Goal: Task Accomplishment & Management: Manage account settings

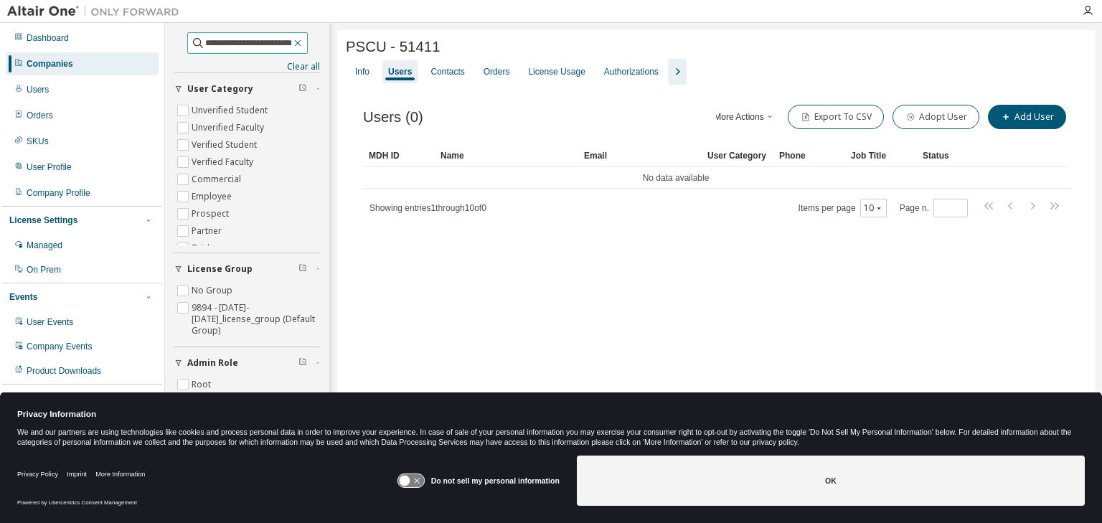
click at [303, 41] on icon "button" at bounding box center [297, 42] width 11 height 11
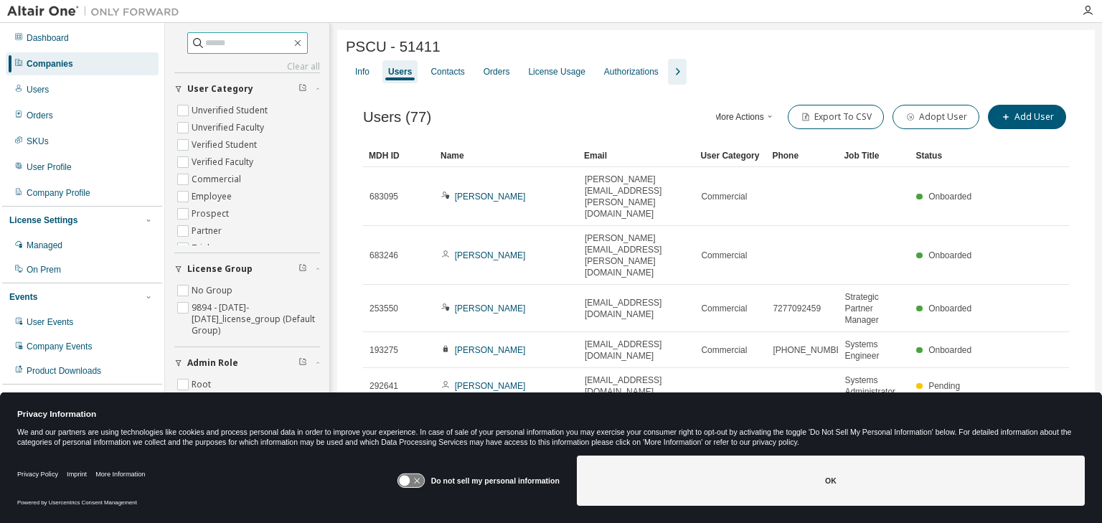
click at [55, 63] on div "Companies" at bounding box center [50, 63] width 47 height 11
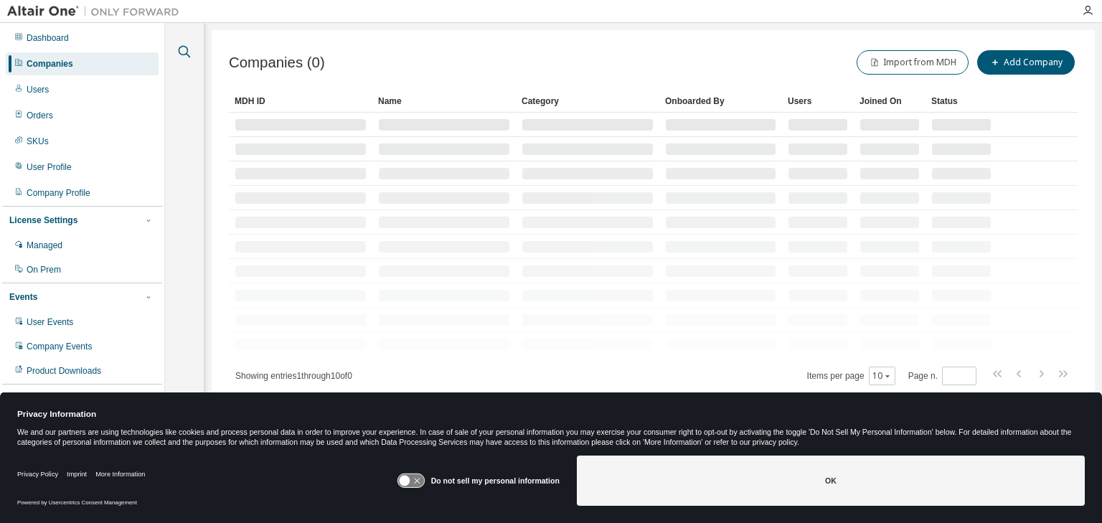
click at [183, 52] on icon "button" at bounding box center [184, 51] width 17 height 17
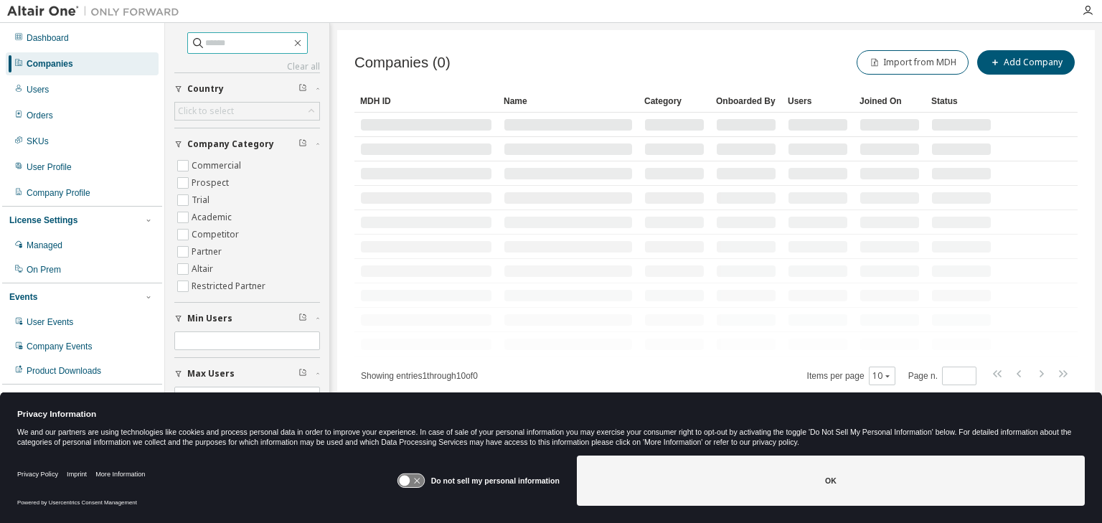
click at [240, 39] on input "text" at bounding box center [248, 43] width 86 height 14
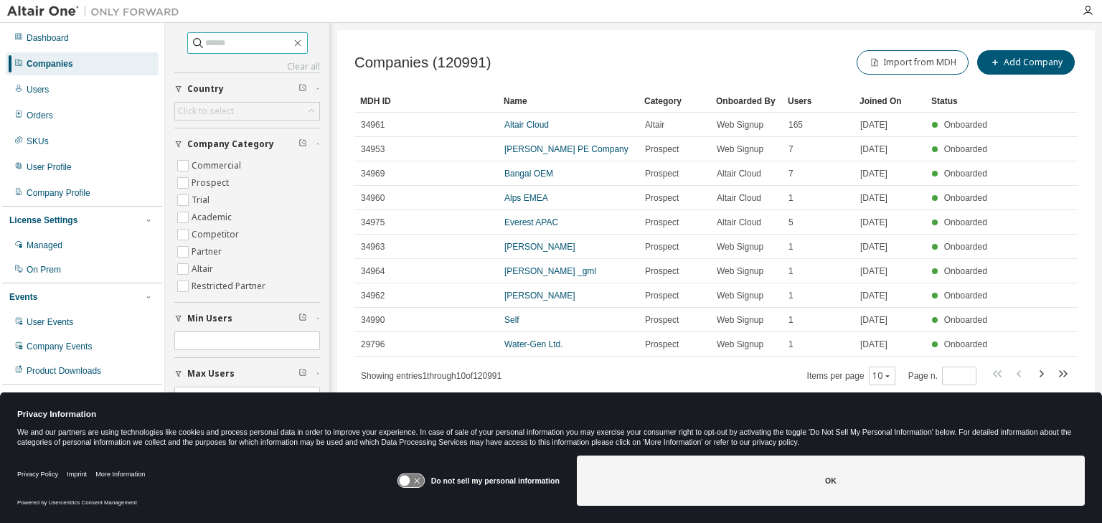
paste input "**********"
type input "**********"
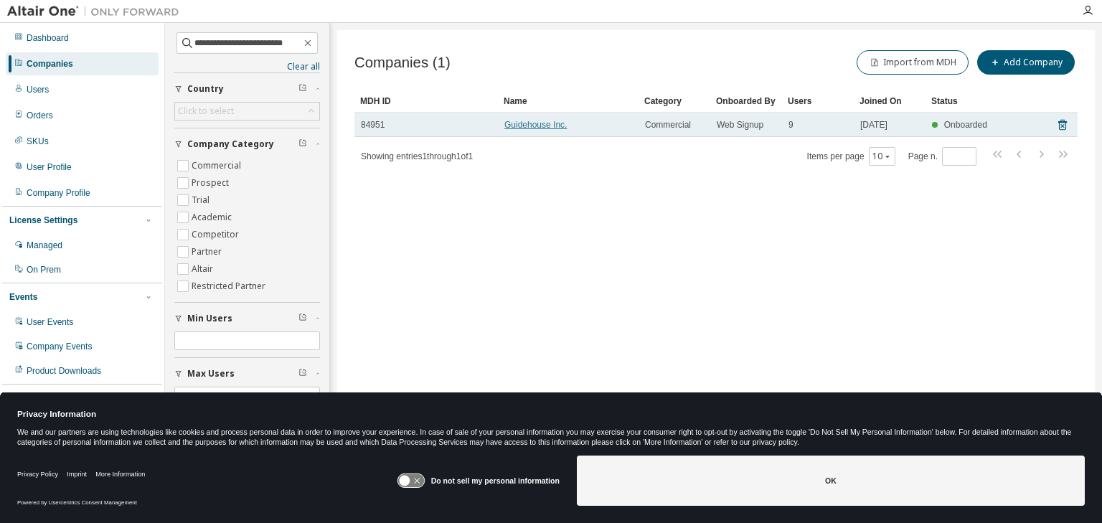
click at [531, 123] on link "Guidehouse Inc." at bounding box center [535, 125] width 62 height 10
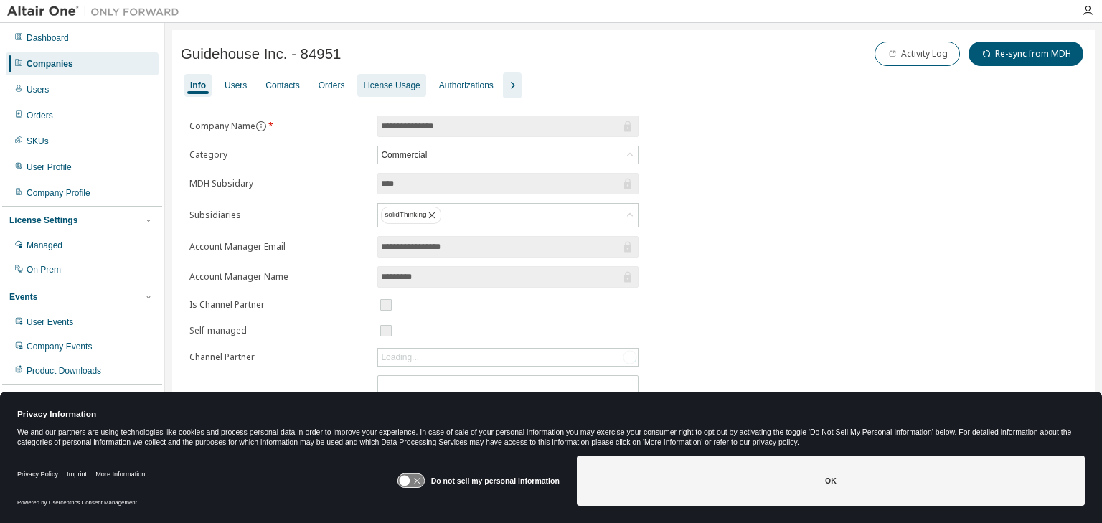
click at [399, 83] on div "License Usage" at bounding box center [391, 85] width 57 height 11
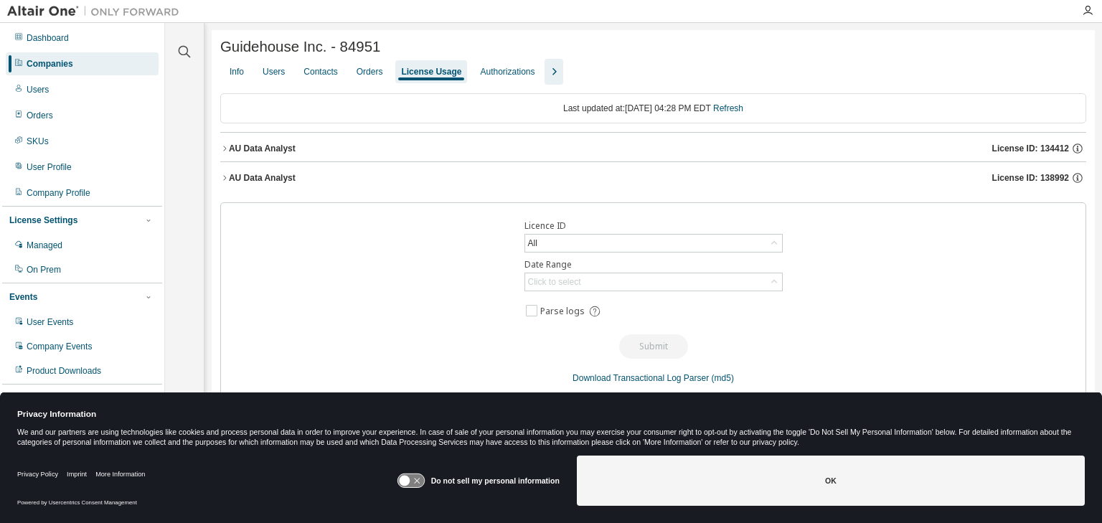
click at [227, 149] on icon "button" at bounding box center [224, 148] width 9 height 9
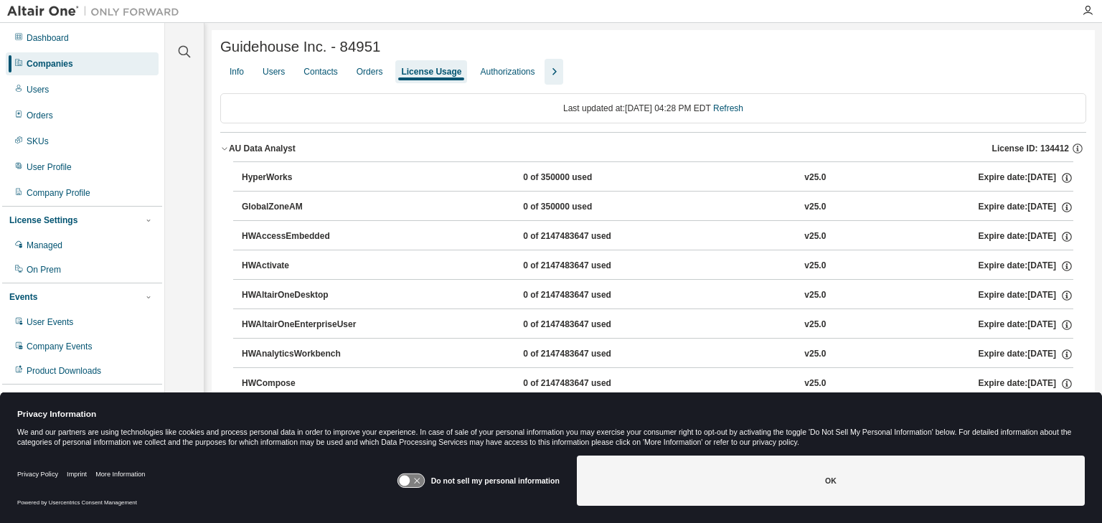
click at [227, 149] on icon "button" at bounding box center [224, 148] width 9 height 9
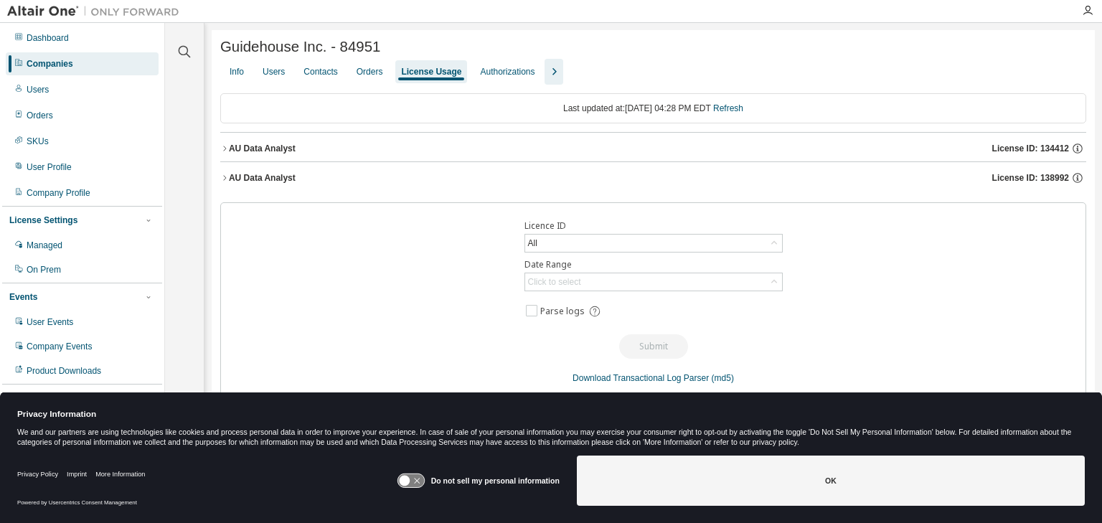
click at [225, 181] on icon "button" at bounding box center [224, 178] width 9 height 9
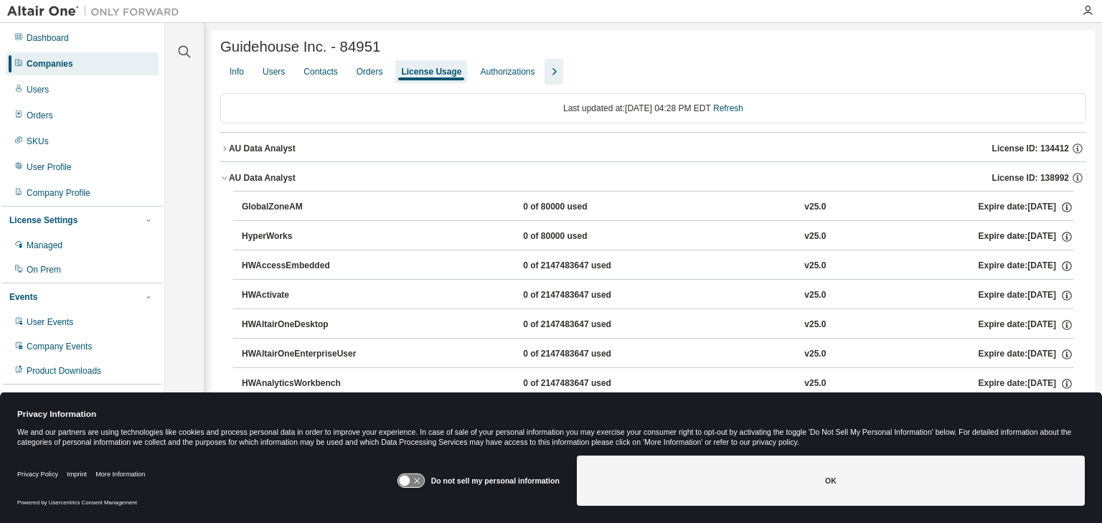
click at [225, 180] on icon "button" at bounding box center [224, 178] width 5 height 3
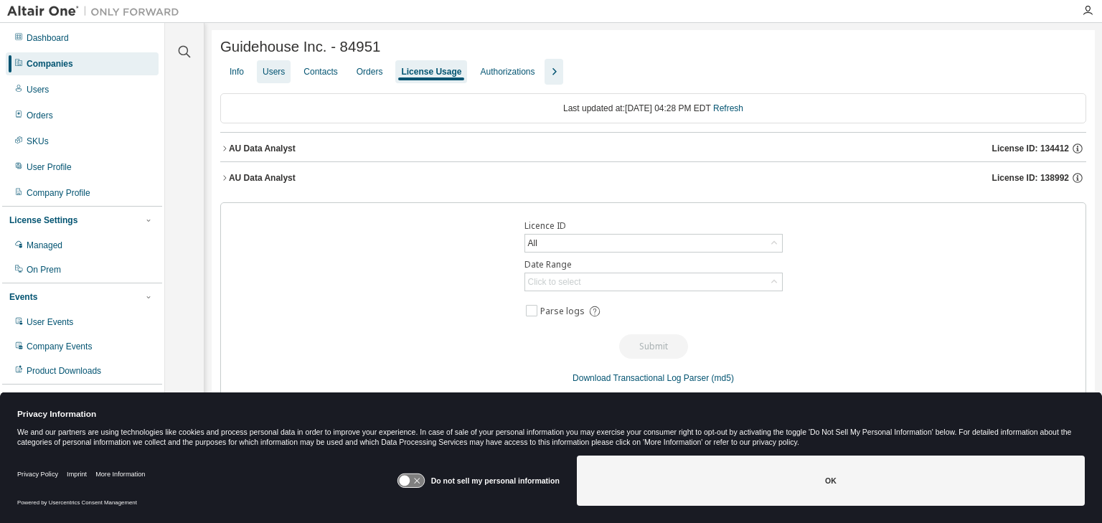
click at [281, 77] on div "Users" at bounding box center [274, 71] width 22 height 11
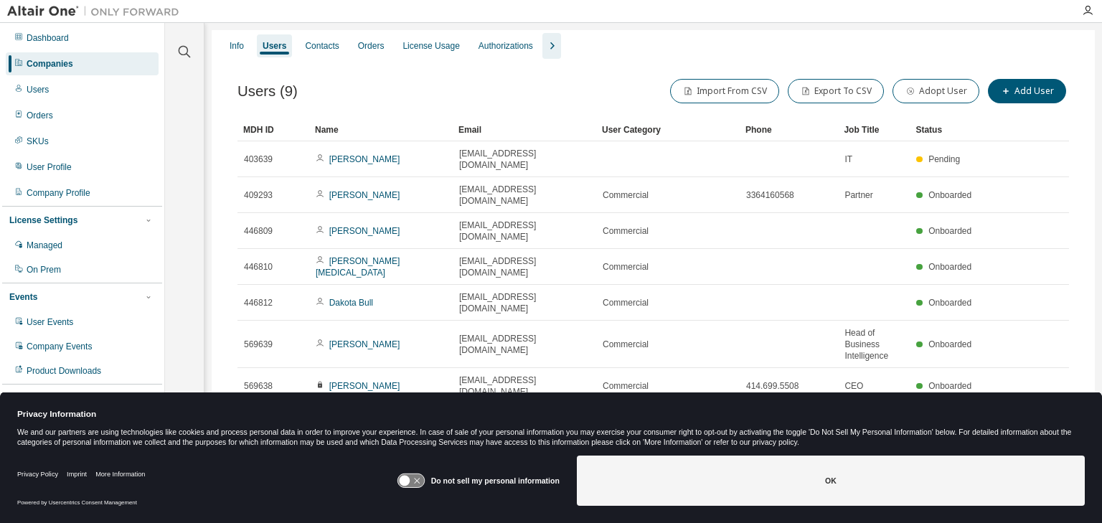
scroll to position [36, 0]
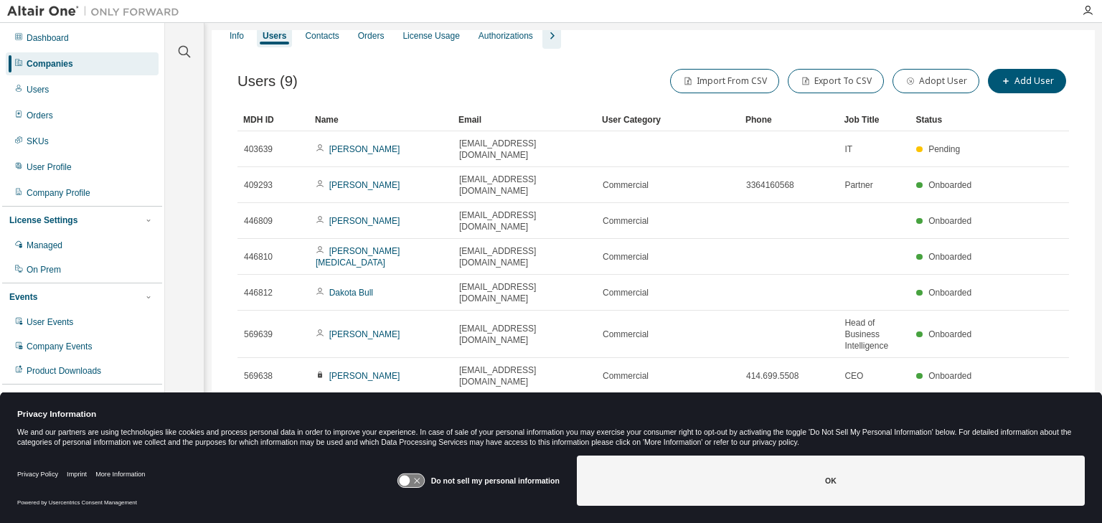
click at [407, 476] on icon at bounding box center [404, 481] width 11 height 11
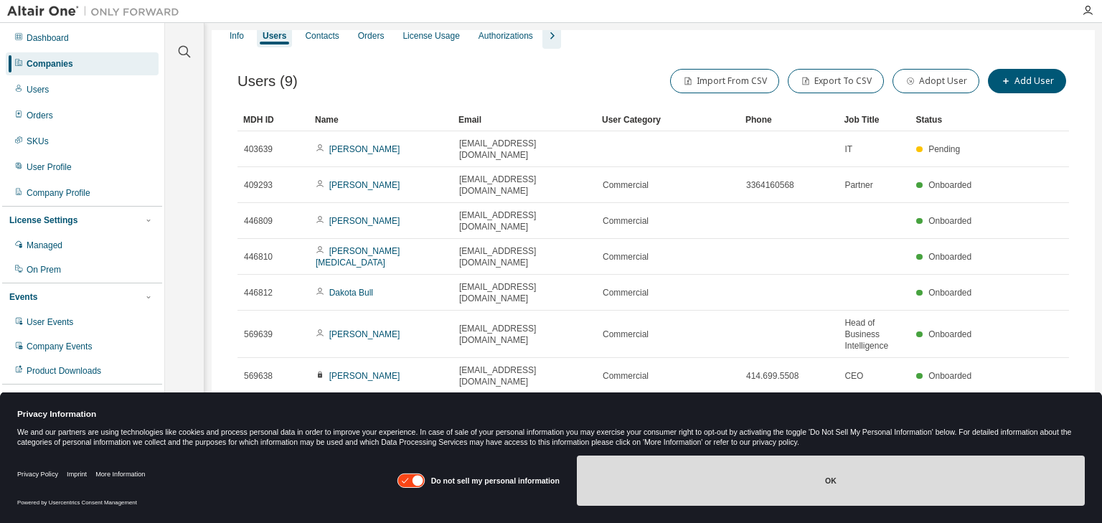
click at [703, 467] on button "OK" at bounding box center [831, 481] width 508 height 50
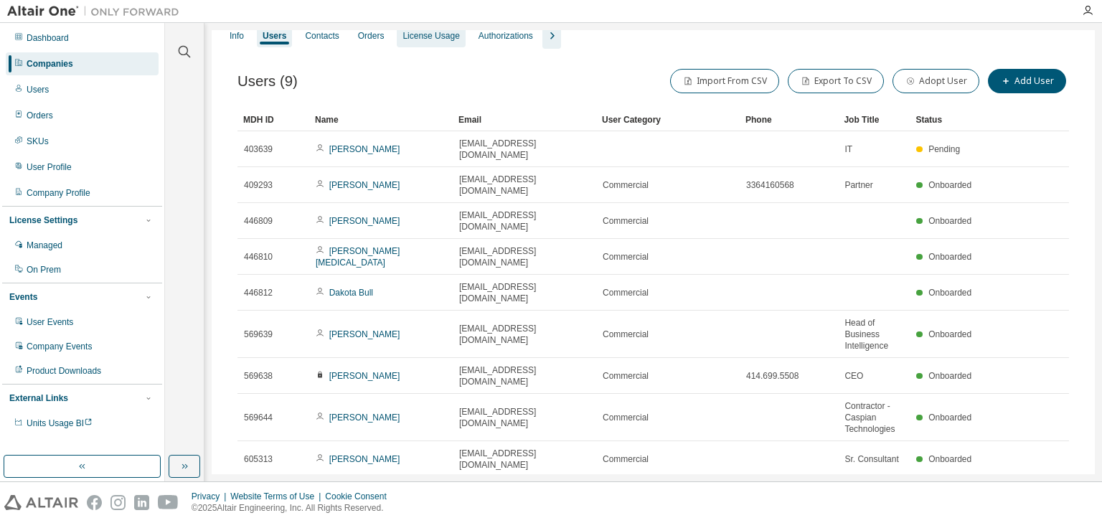
click at [425, 42] on div "License Usage" at bounding box center [430, 35] width 57 height 11
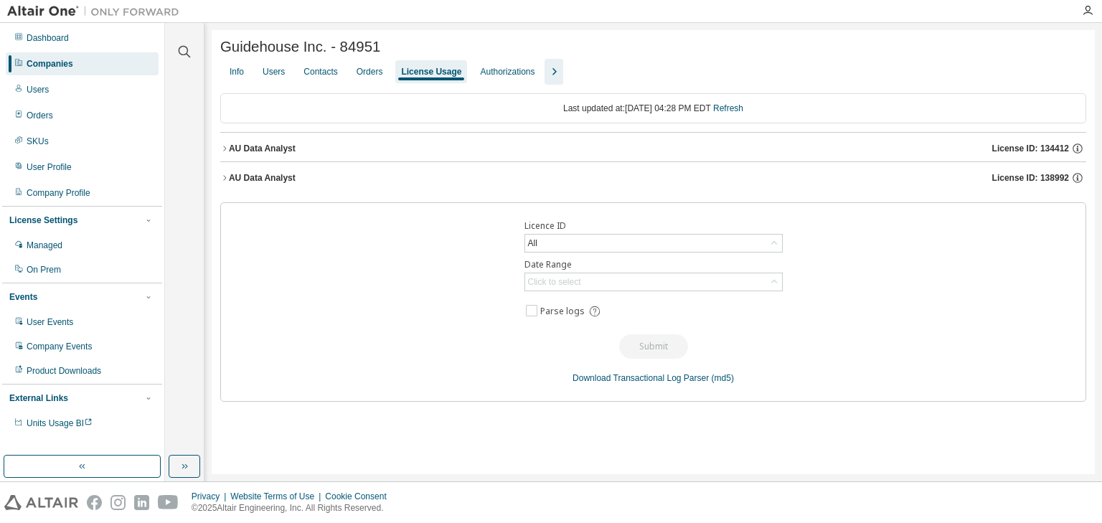
click at [227, 149] on icon "button" at bounding box center [224, 148] width 9 height 9
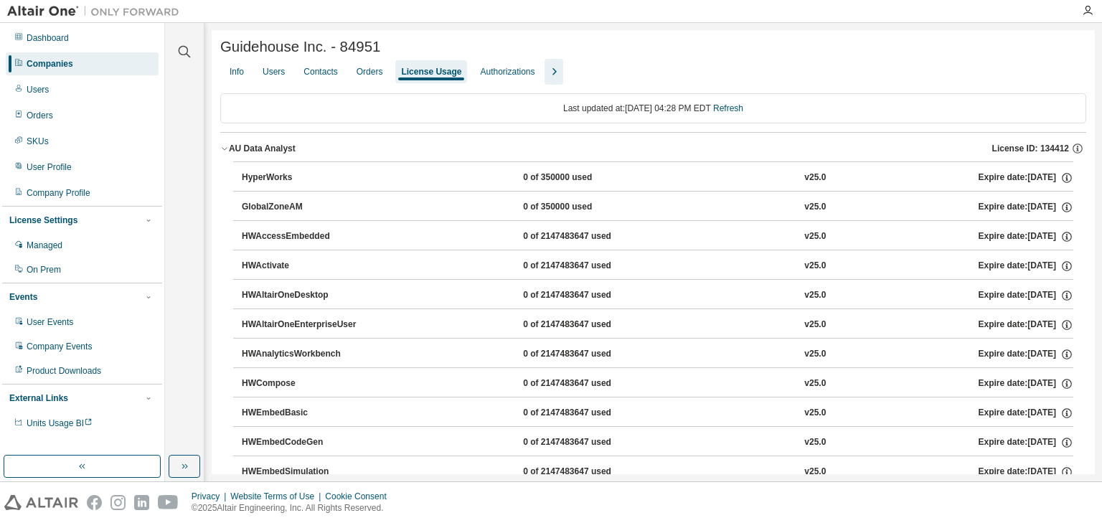
click at [227, 149] on icon "button" at bounding box center [224, 148] width 9 height 9
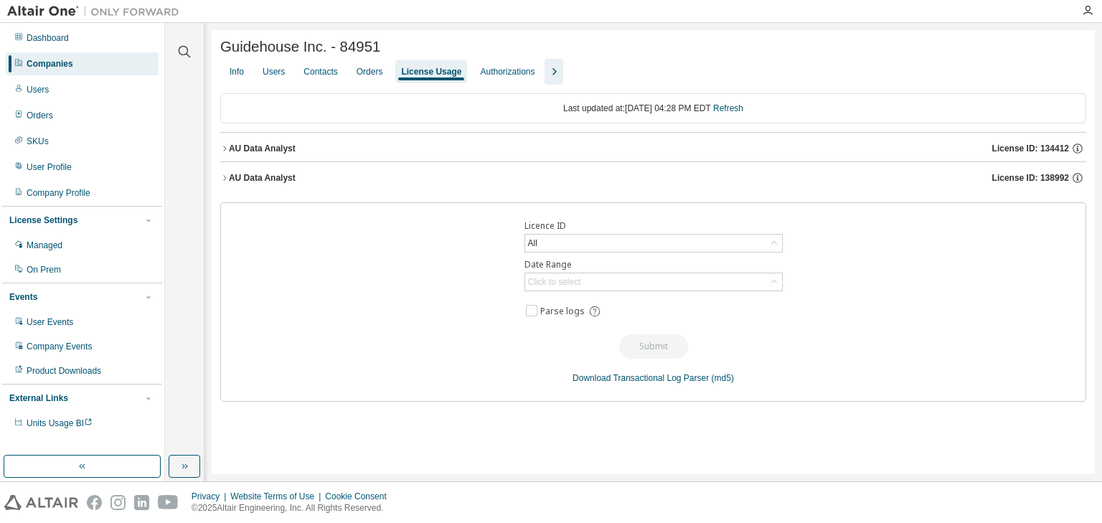
click at [225, 180] on icon "button" at bounding box center [224, 177] width 3 height 5
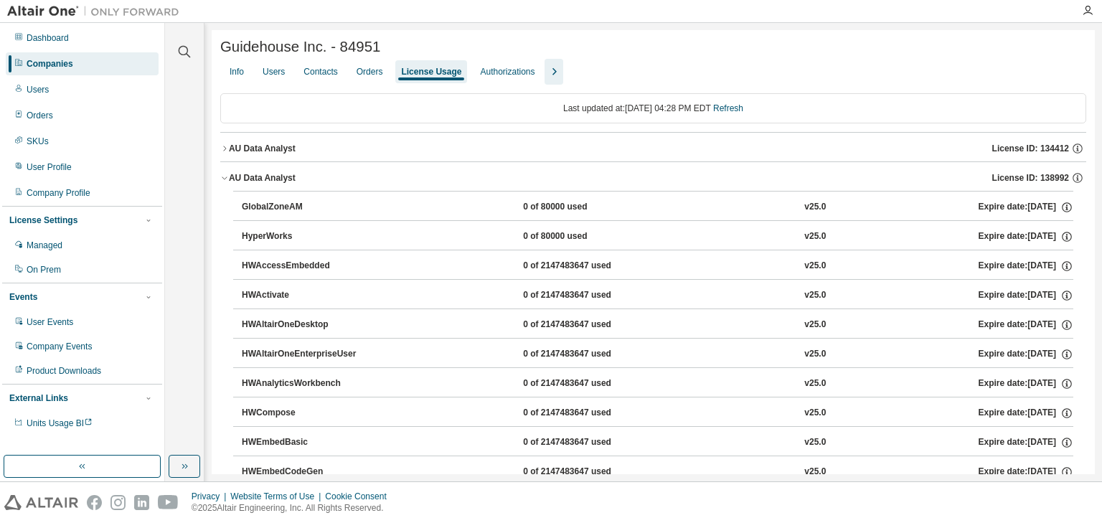
click at [226, 177] on icon "button" at bounding box center [224, 178] width 9 height 9
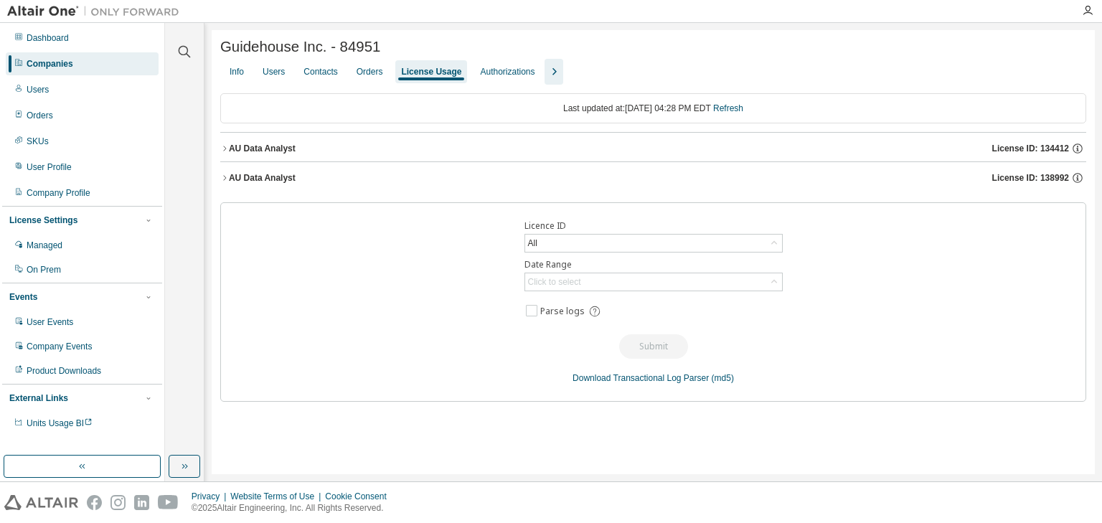
click at [225, 151] on icon "button" at bounding box center [224, 148] width 9 height 9
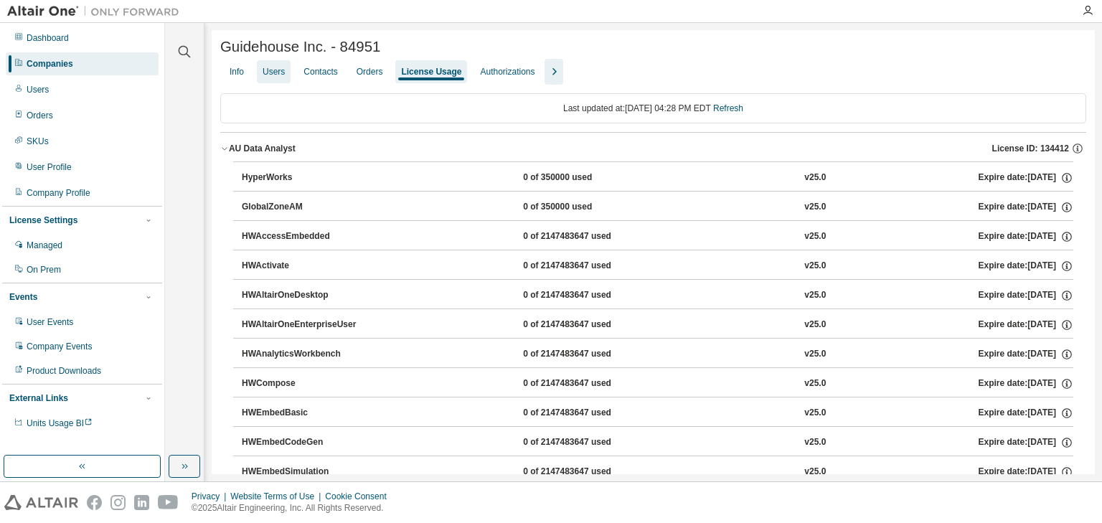
drag, startPoint x: 225, startPoint y: 151, endPoint x: 274, endPoint y: 75, distance: 90.1
click at [274, 75] on div "Users" at bounding box center [274, 71] width 22 height 11
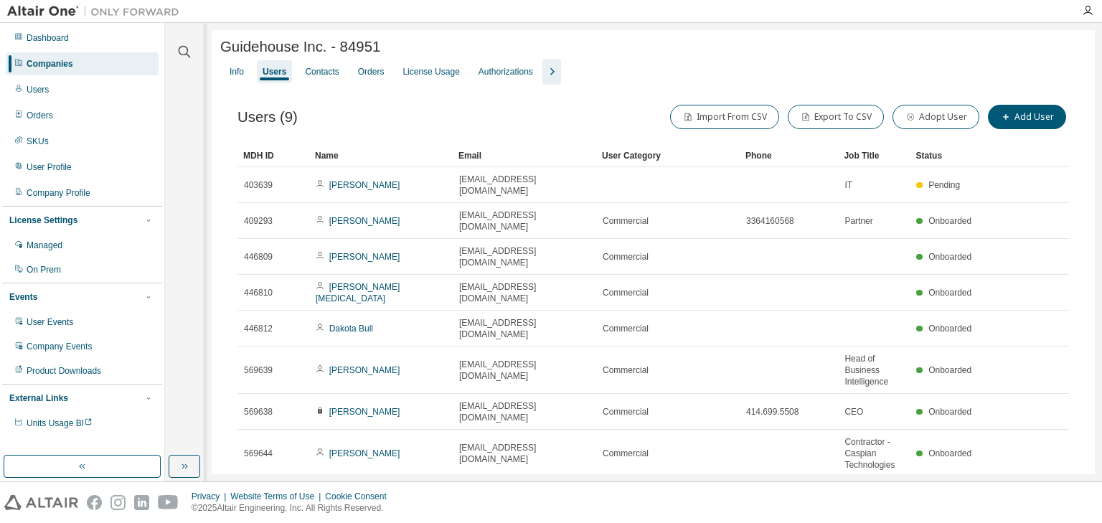
drag, startPoint x: 439, startPoint y: 68, endPoint x: 403, endPoint y: 90, distance: 42.2
click at [403, 90] on div "Users (9) Import From CSV Export To CSV Adopt User Add User Clear Load Save Sav…" at bounding box center [653, 332] width 866 height 495
click at [418, 75] on div "License Usage" at bounding box center [430, 71] width 57 height 11
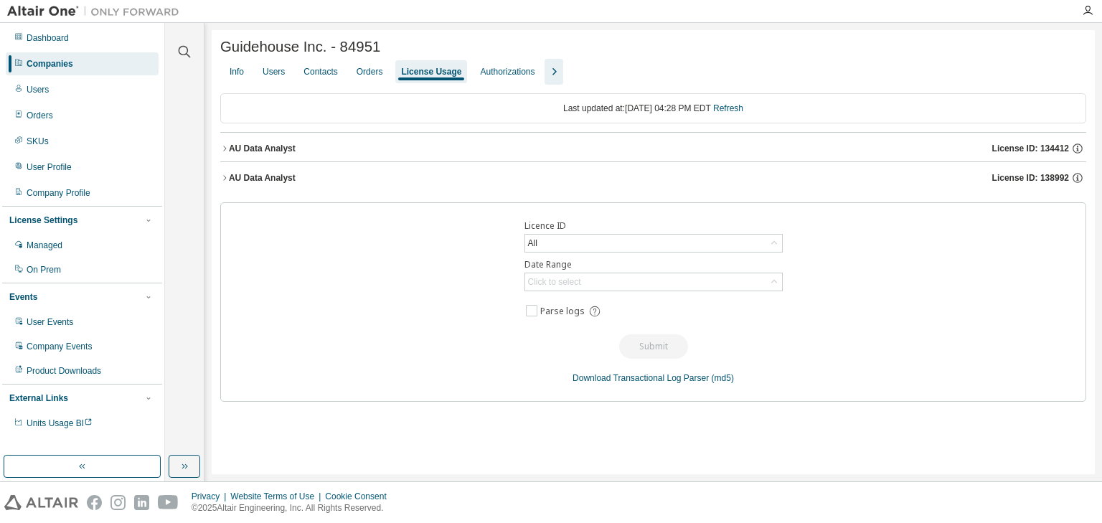
click at [225, 146] on icon "button" at bounding box center [224, 148] width 9 height 9
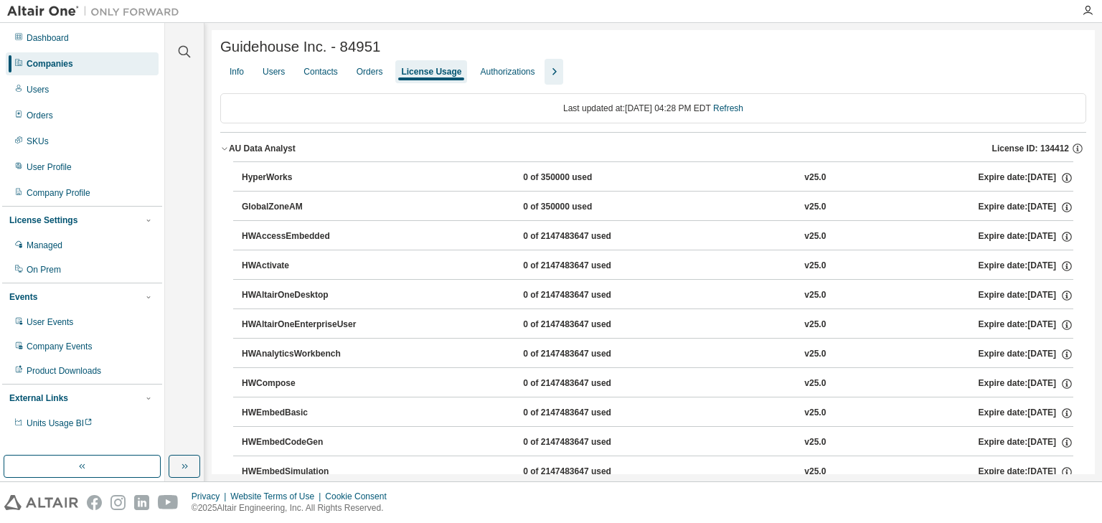
click at [225, 146] on icon "button" at bounding box center [224, 148] width 9 height 9
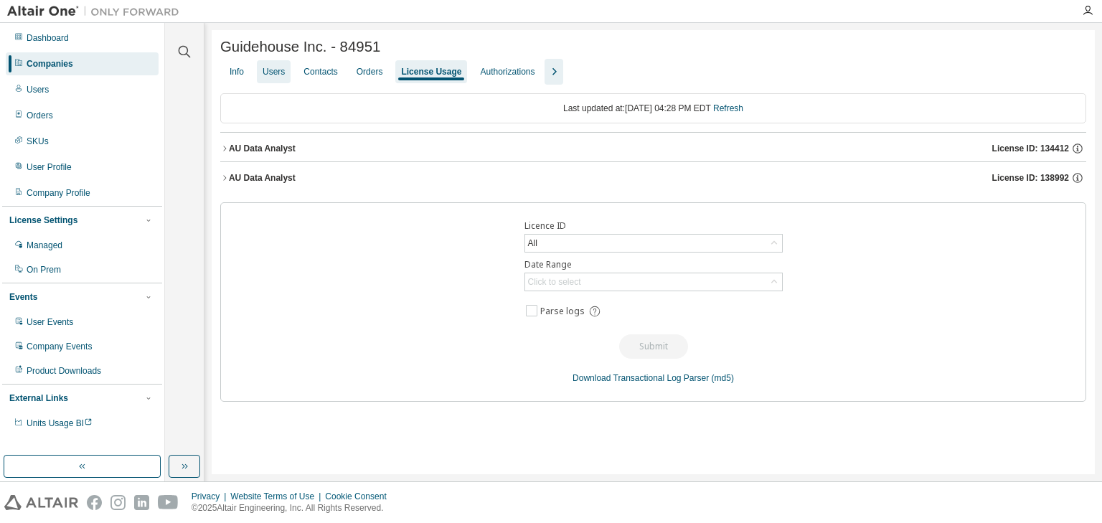
click at [274, 75] on div "Users" at bounding box center [274, 71] width 22 height 11
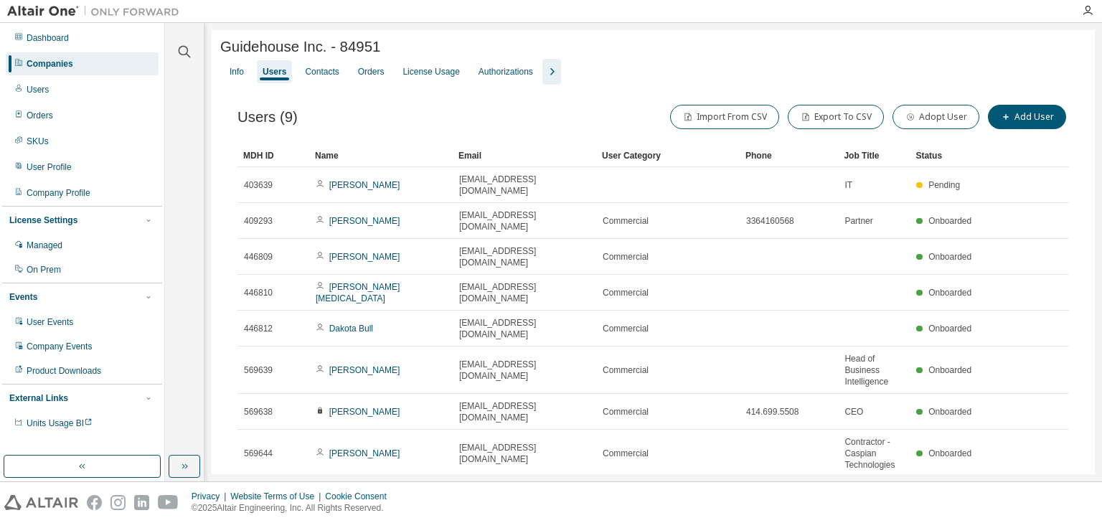
click at [560, 75] on icon "button" at bounding box center [551, 71] width 17 height 17
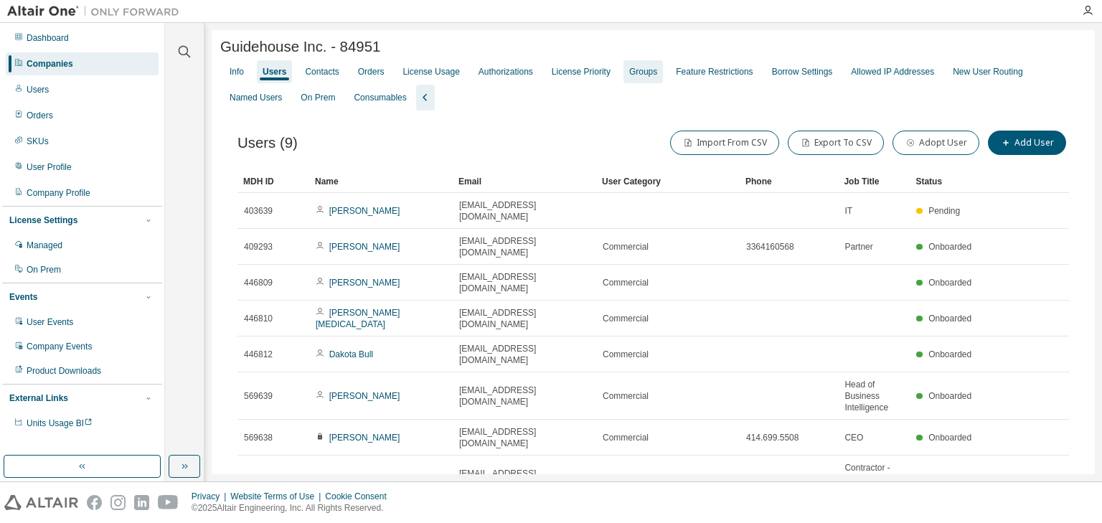
click at [649, 74] on div "Groups" at bounding box center [643, 71] width 28 height 11
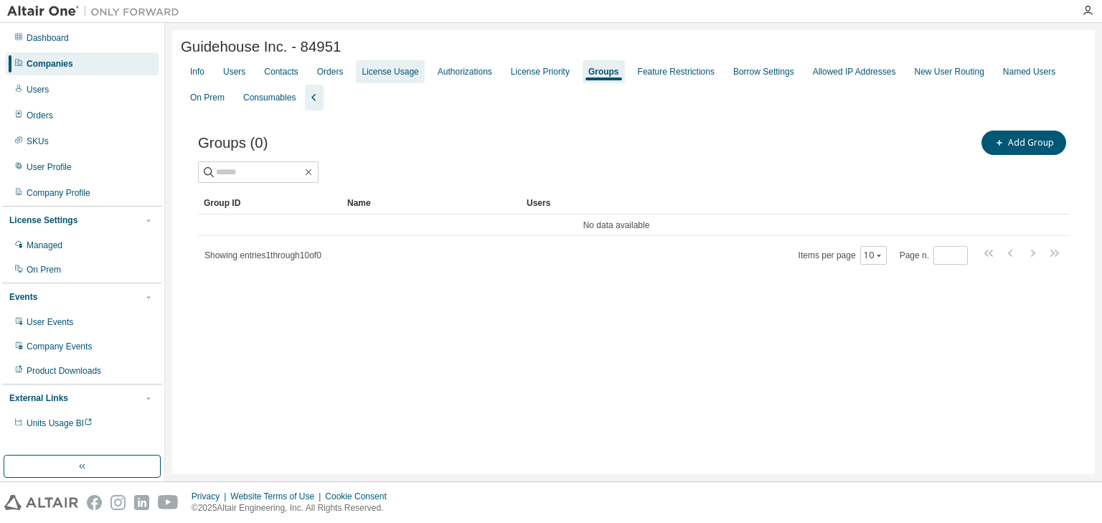
click at [390, 70] on div "License Usage" at bounding box center [390, 71] width 57 height 11
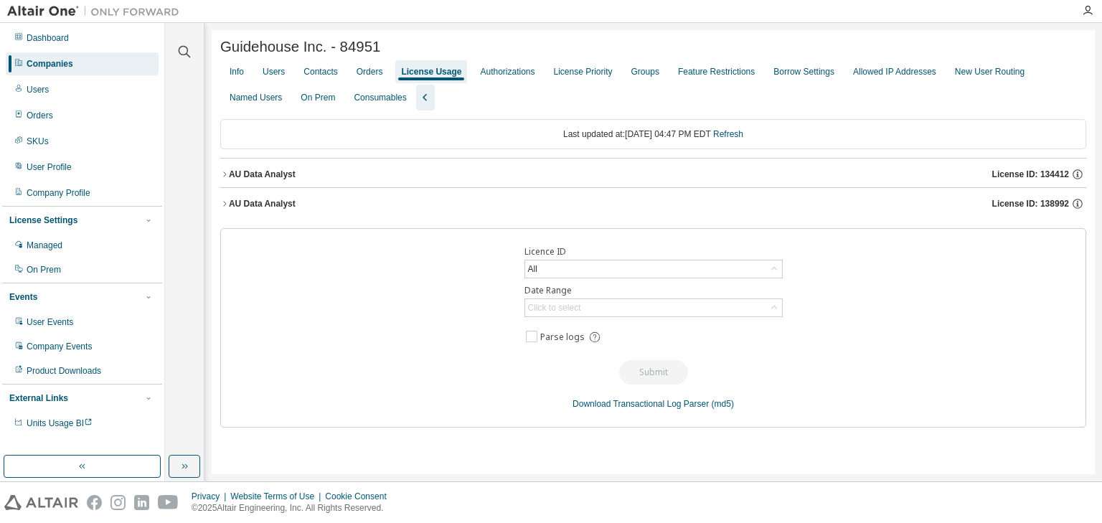
click at [228, 174] on icon "button" at bounding box center [224, 174] width 9 height 9
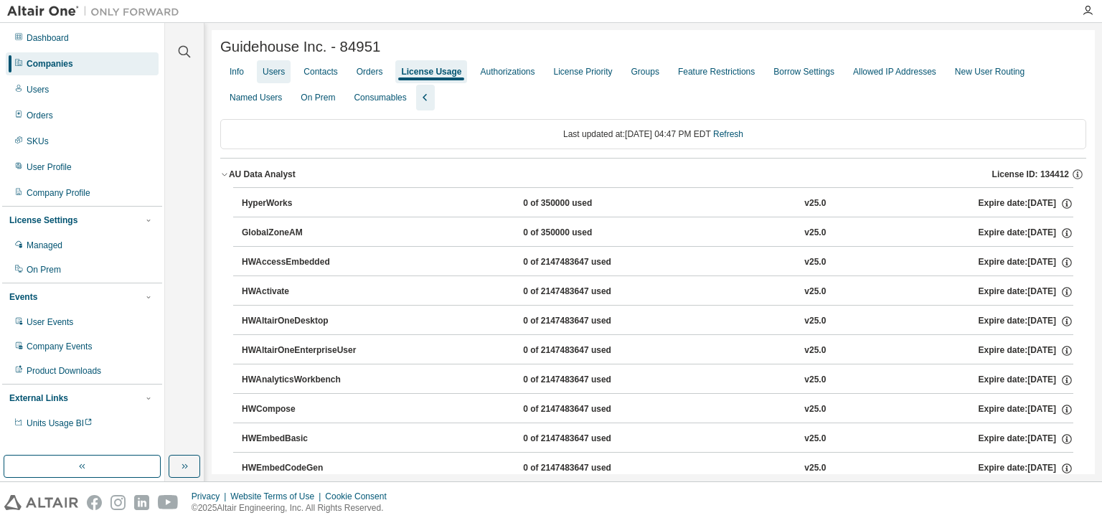
click at [272, 74] on div "Users" at bounding box center [274, 71] width 22 height 11
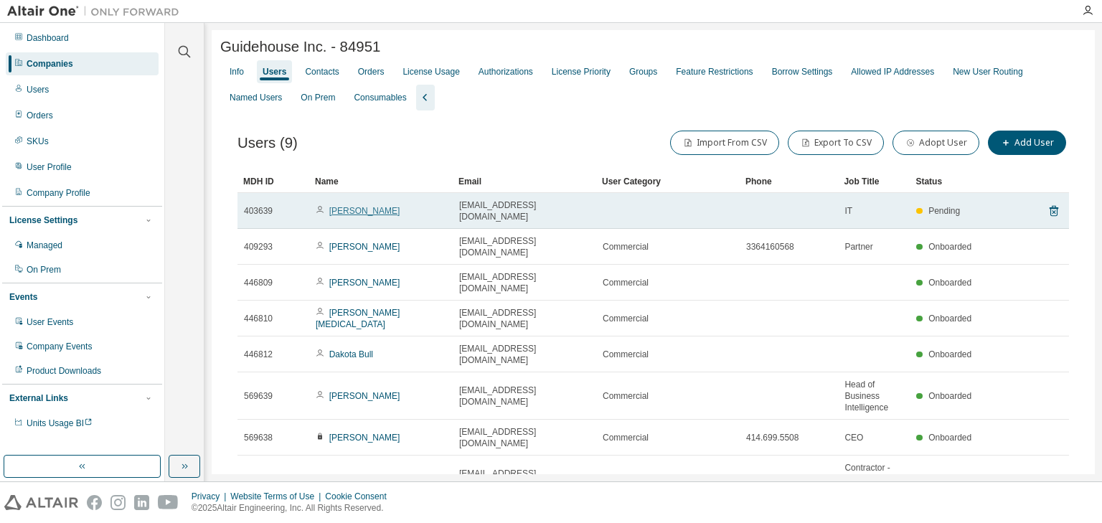
click at [347, 209] on link "Rawia Safi" at bounding box center [364, 211] width 71 height 10
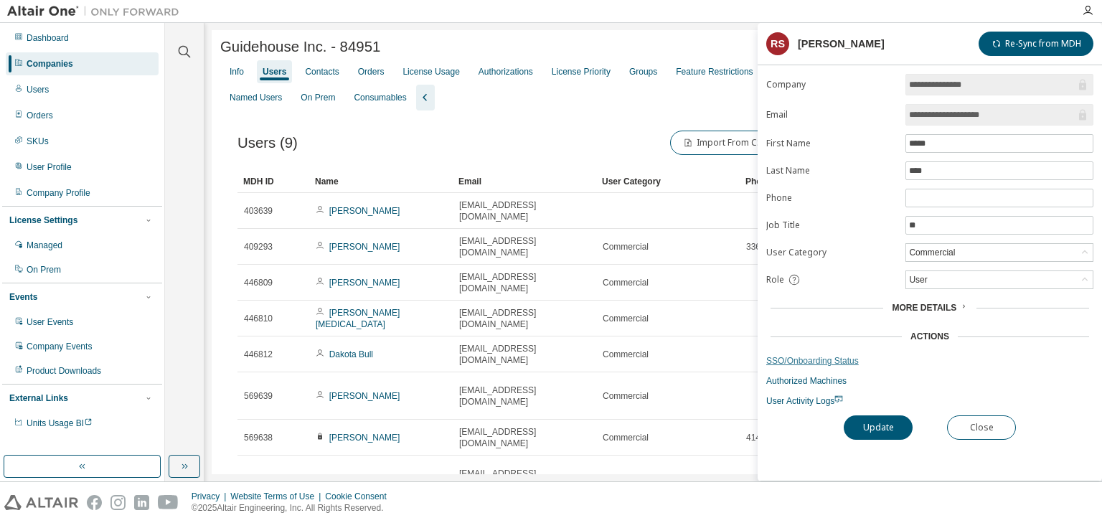
click at [831, 359] on link "SSO/Onboarding Status" at bounding box center [929, 360] width 327 height 11
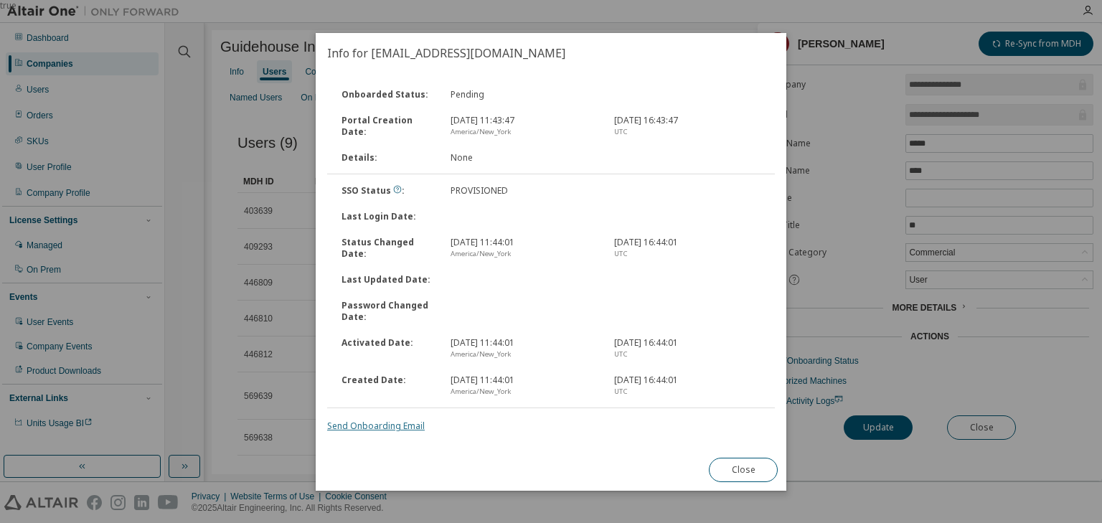
click at [367, 425] on link "Send Onboarding Email" at bounding box center [376, 426] width 98 height 12
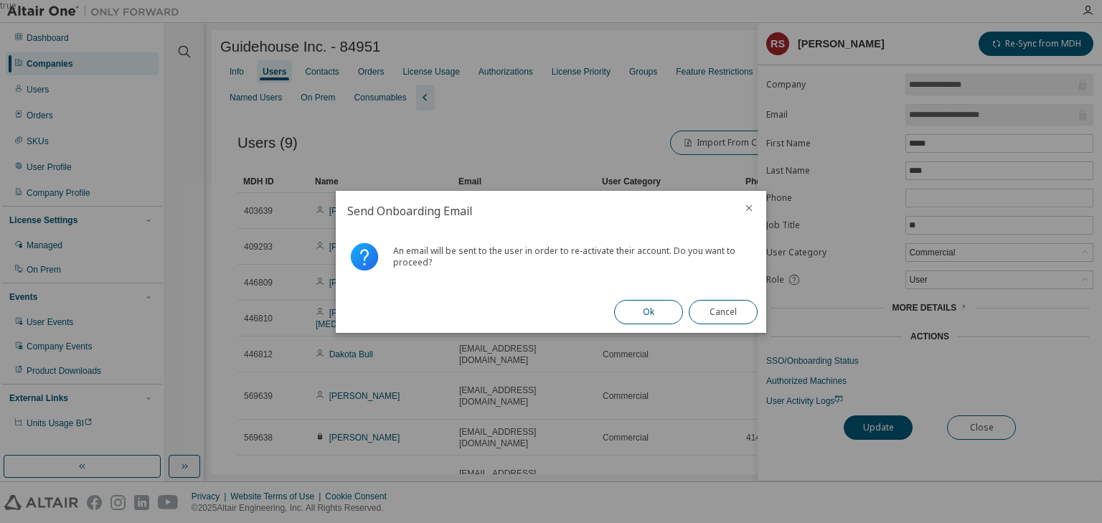
click at [643, 313] on button "Ok" at bounding box center [648, 312] width 69 height 24
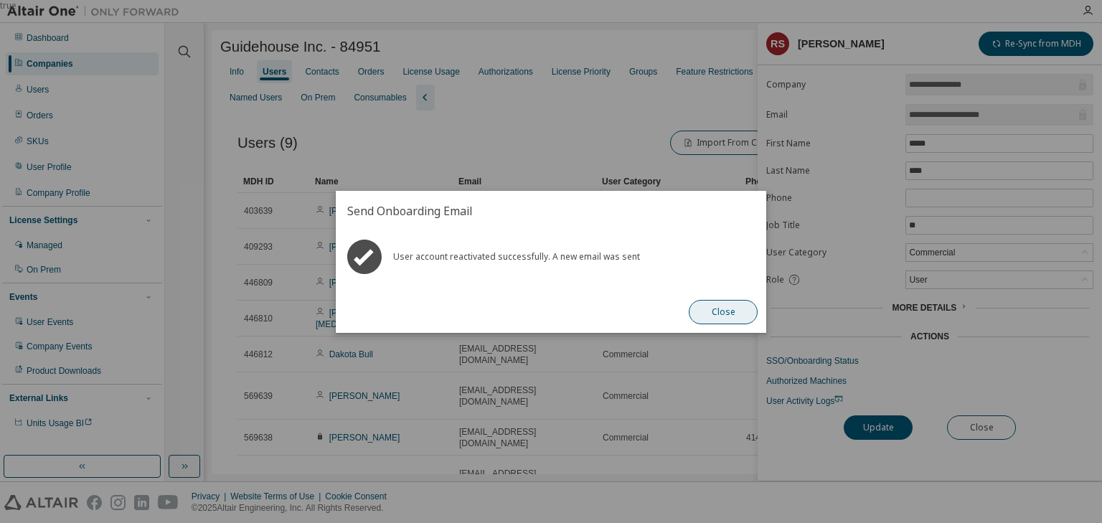
click at [714, 310] on button "Close" at bounding box center [723, 312] width 69 height 24
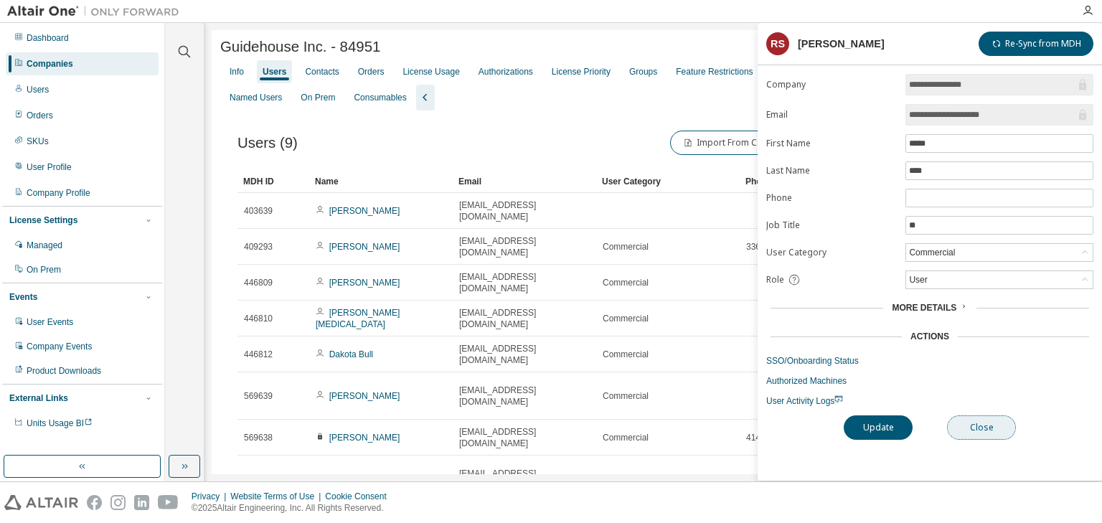
click at [983, 425] on button "Close" at bounding box center [981, 427] width 69 height 24
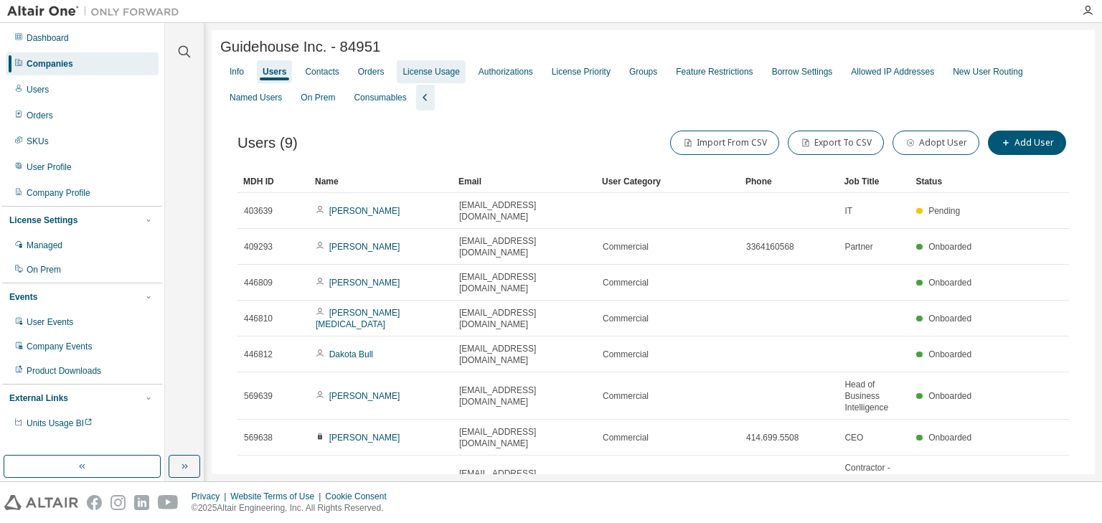
click at [435, 81] on div "License Usage" at bounding box center [431, 71] width 68 height 23
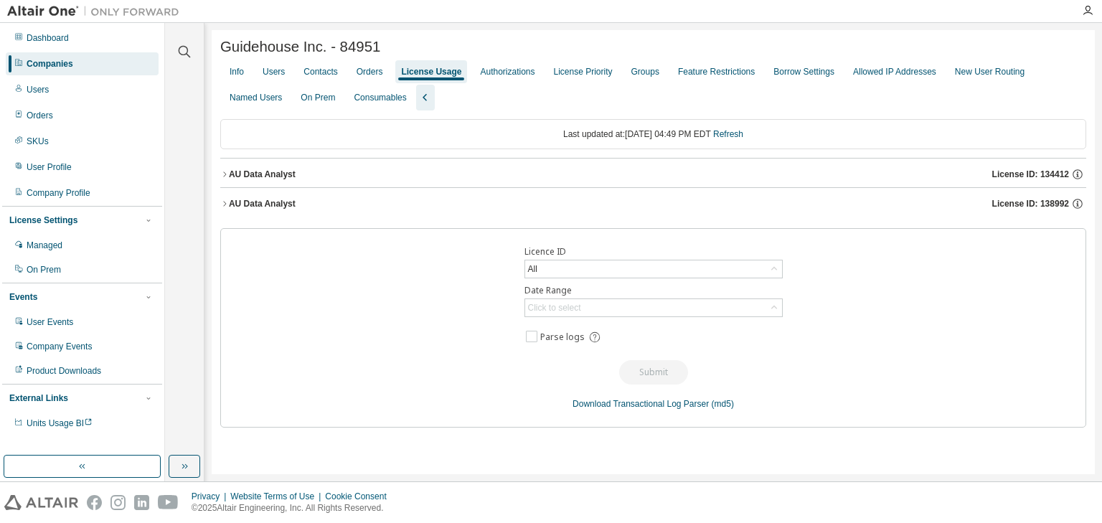
click at [225, 204] on icon "button" at bounding box center [224, 203] width 9 height 9
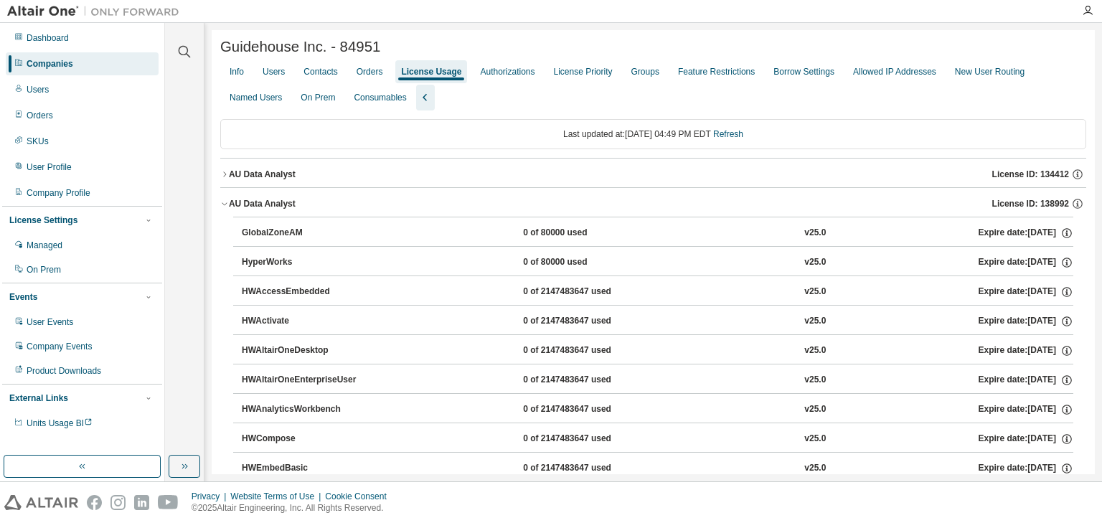
click at [227, 181] on button "AU Data Analyst License ID: 134412" at bounding box center [653, 175] width 866 height 32
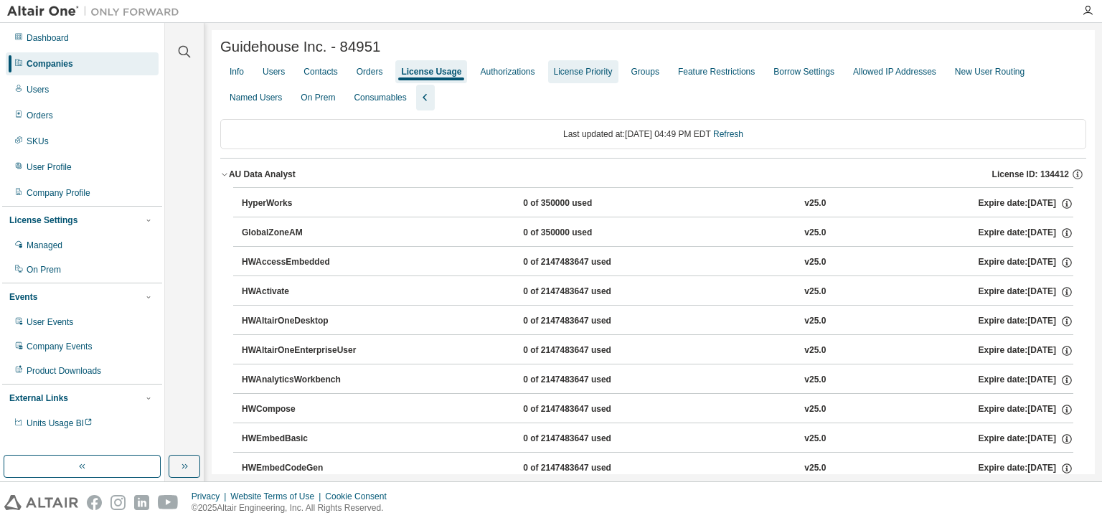
click at [581, 77] on div "License Priority" at bounding box center [583, 71] width 59 height 11
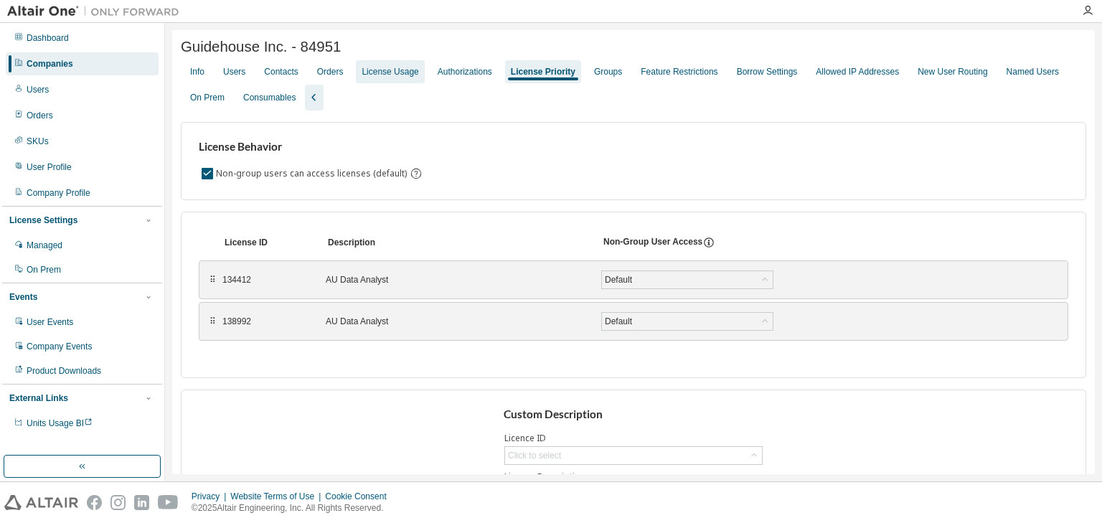
click at [382, 81] on div "License Usage" at bounding box center [390, 71] width 68 height 23
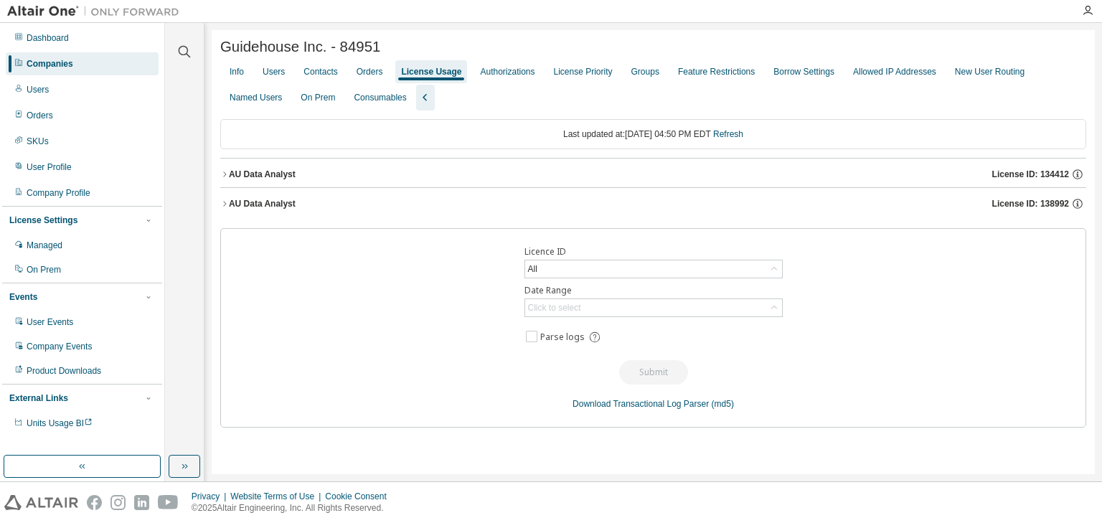
click at [224, 175] on icon "button" at bounding box center [224, 174] width 9 height 9
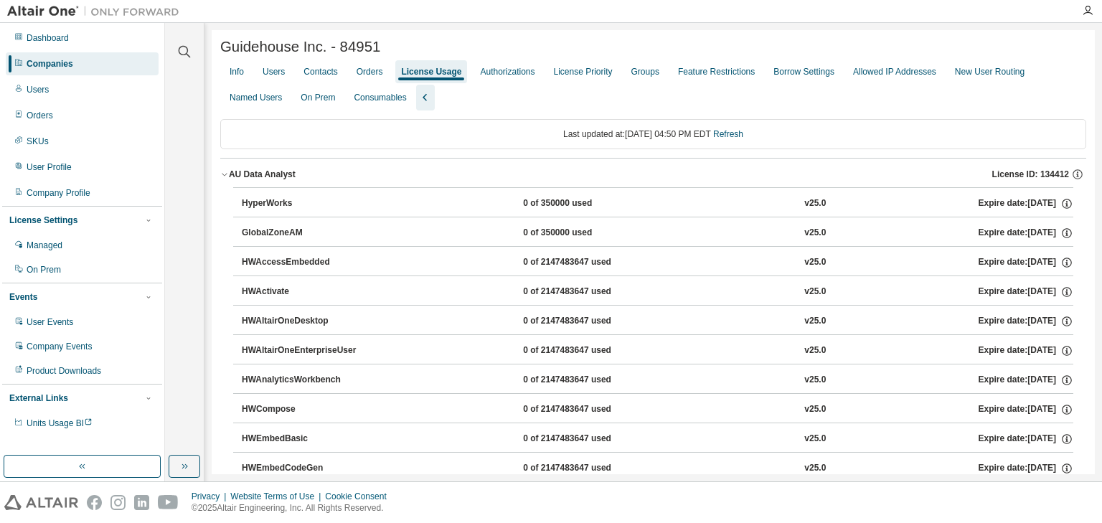
click at [224, 175] on icon "button" at bounding box center [224, 174] width 9 height 9
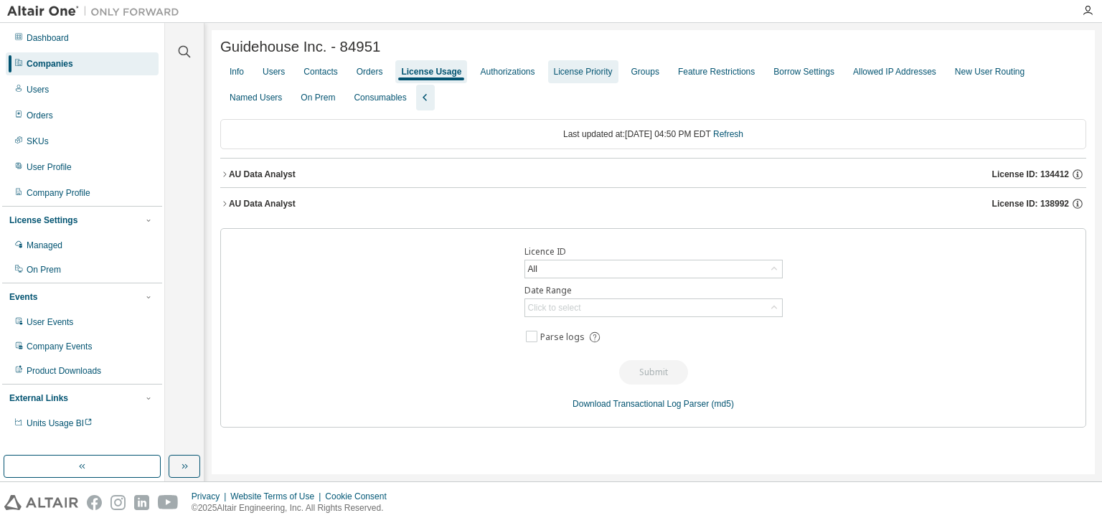
click at [594, 74] on div "License Priority" at bounding box center [583, 71] width 59 height 11
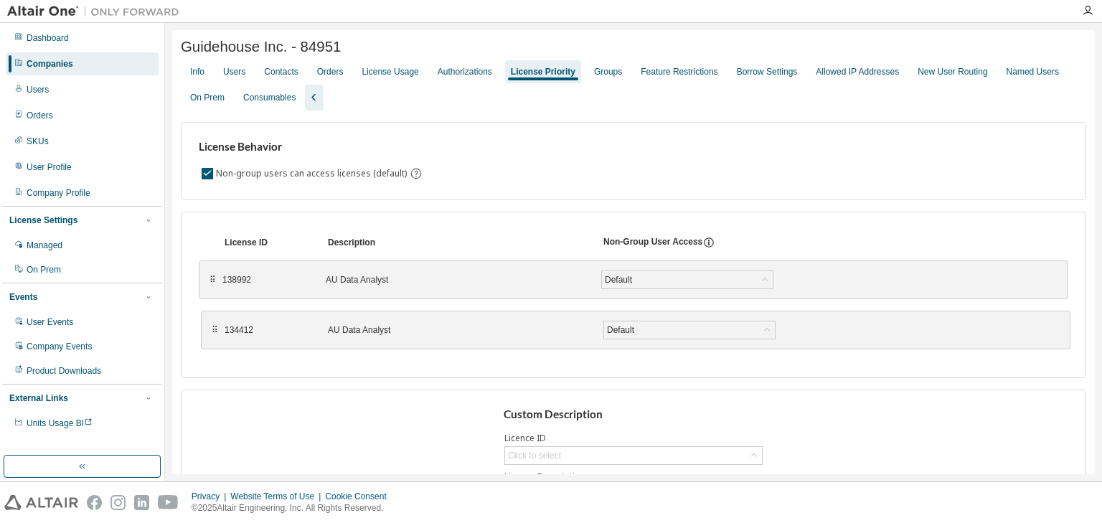
drag, startPoint x: 212, startPoint y: 283, endPoint x: 215, endPoint y: 333, distance: 50.3
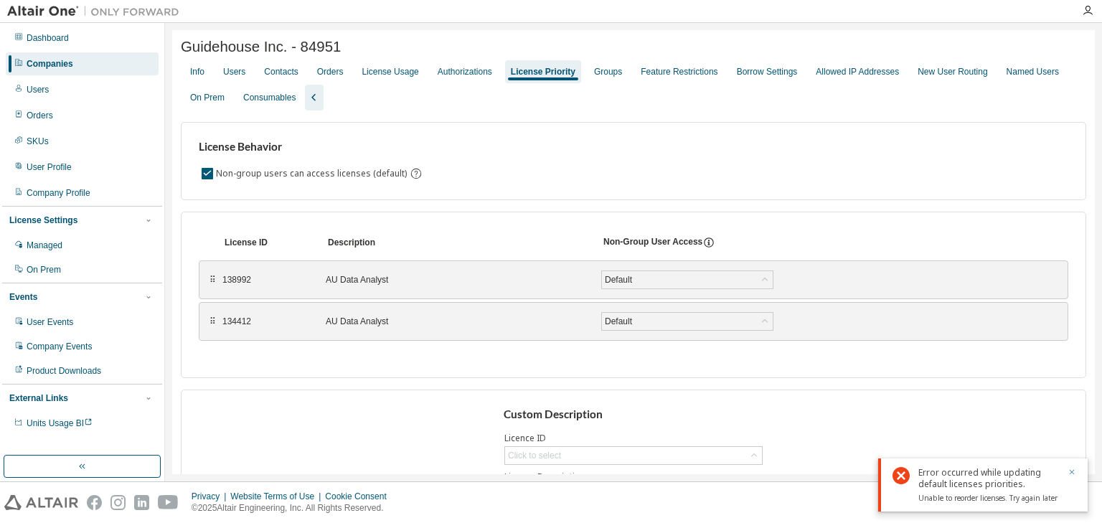
click at [1074, 471] on icon "button" at bounding box center [1072, 472] width 9 height 9
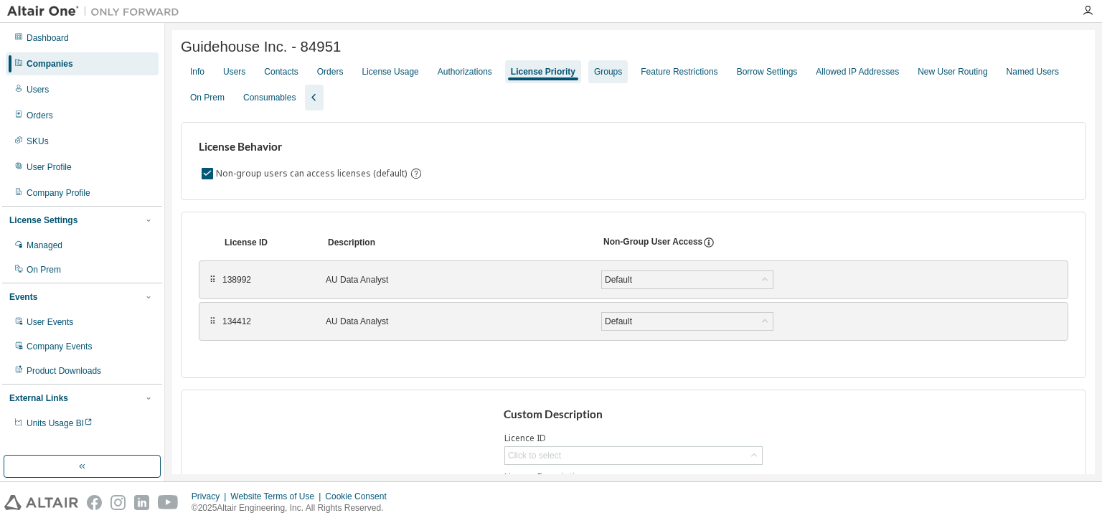
click at [614, 77] on div "Groups" at bounding box center [608, 71] width 28 height 11
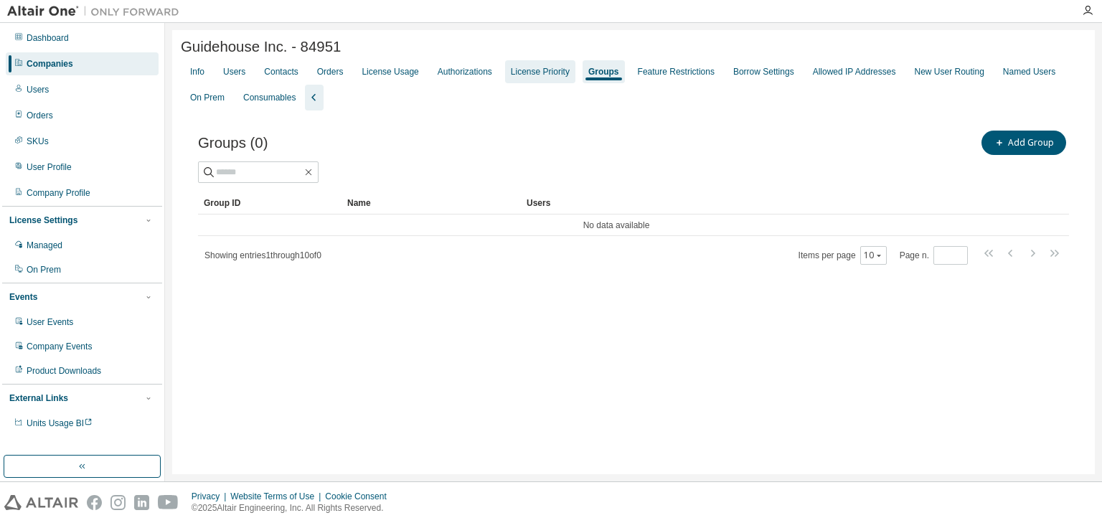
click at [534, 77] on div "License Priority" at bounding box center [540, 71] width 59 height 11
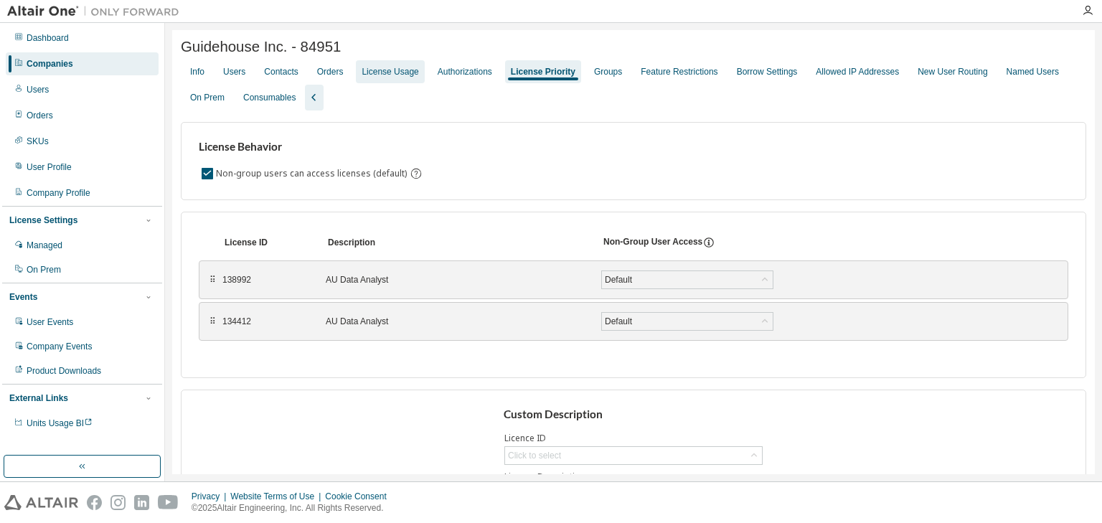
click at [395, 73] on div "License Usage" at bounding box center [390, 71] width 57 height 11
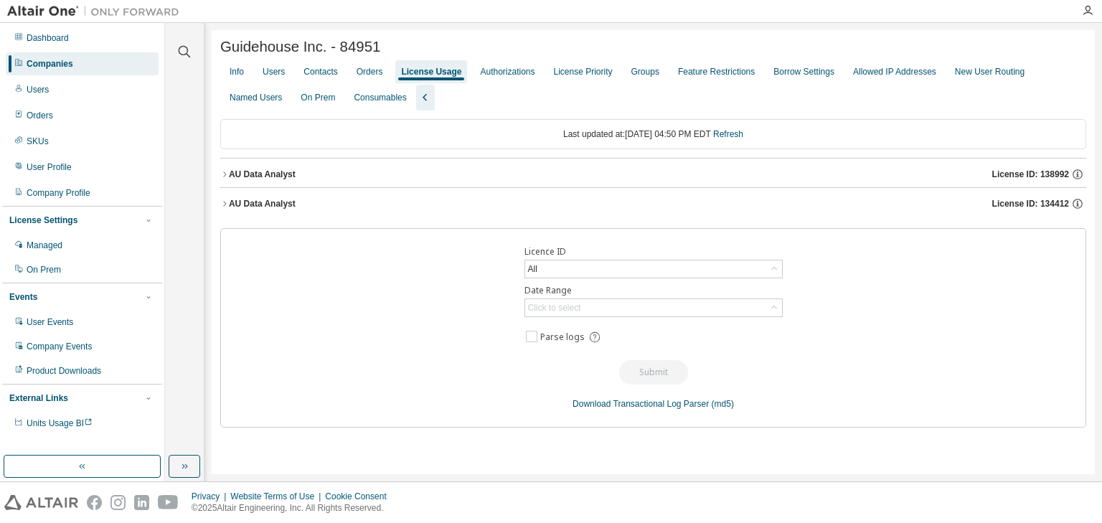
click at [226, 207] on icon "button" at bounding box center [224, 203] width 9 height 9
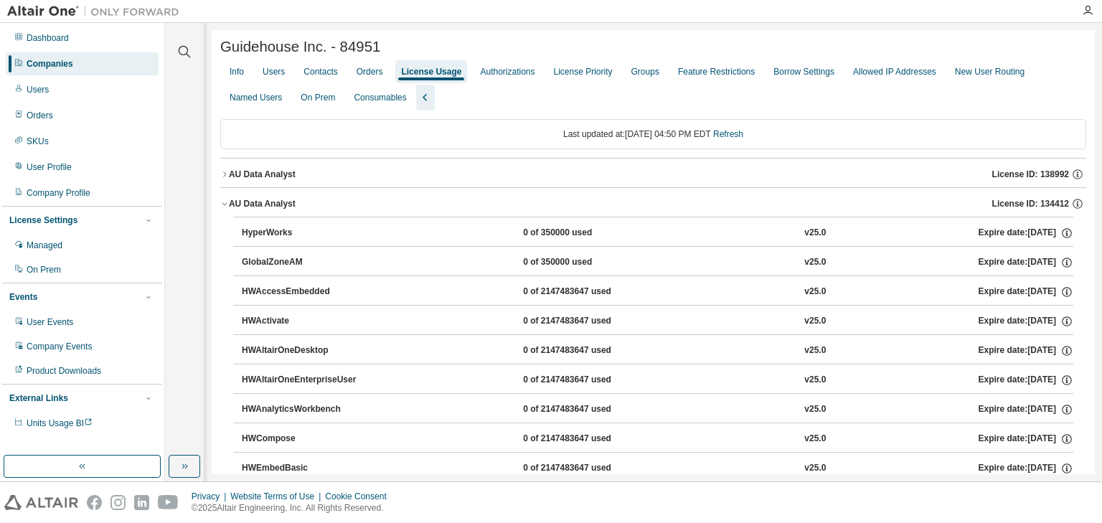
click at [225, 206] on icon "button" at bounding box center [224, 204] width 5 height 3
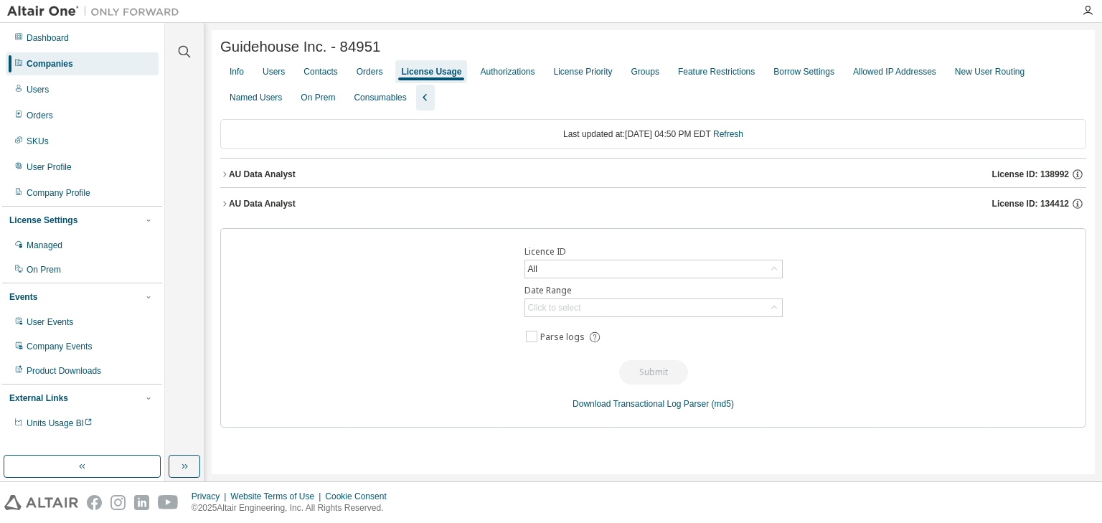
click at [223, 175] on icon "button" at bounding box center [224, 174] width 9 height 9
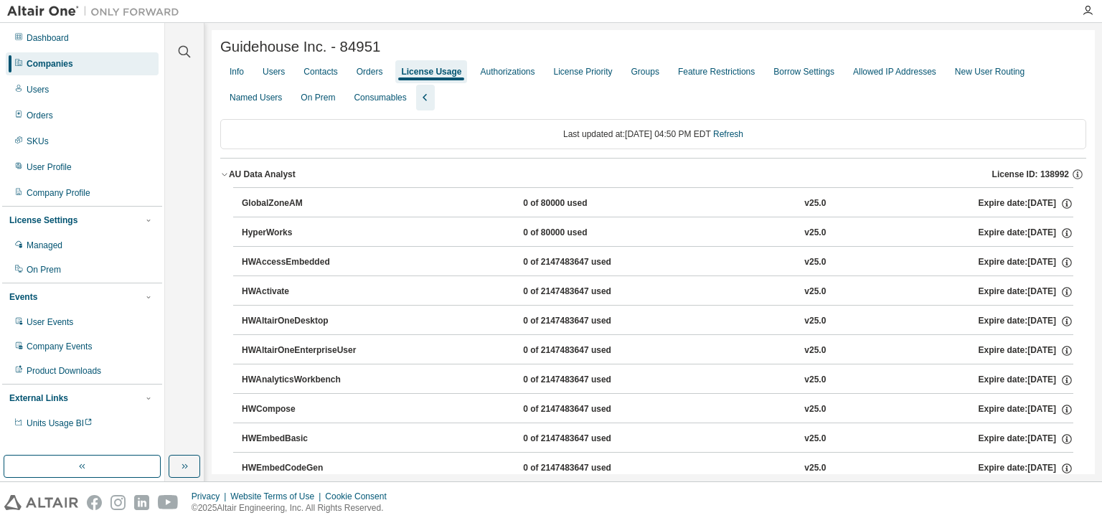
click at [225, 176] on icon "button" at bounding box center [224, 174] width 9 height 9
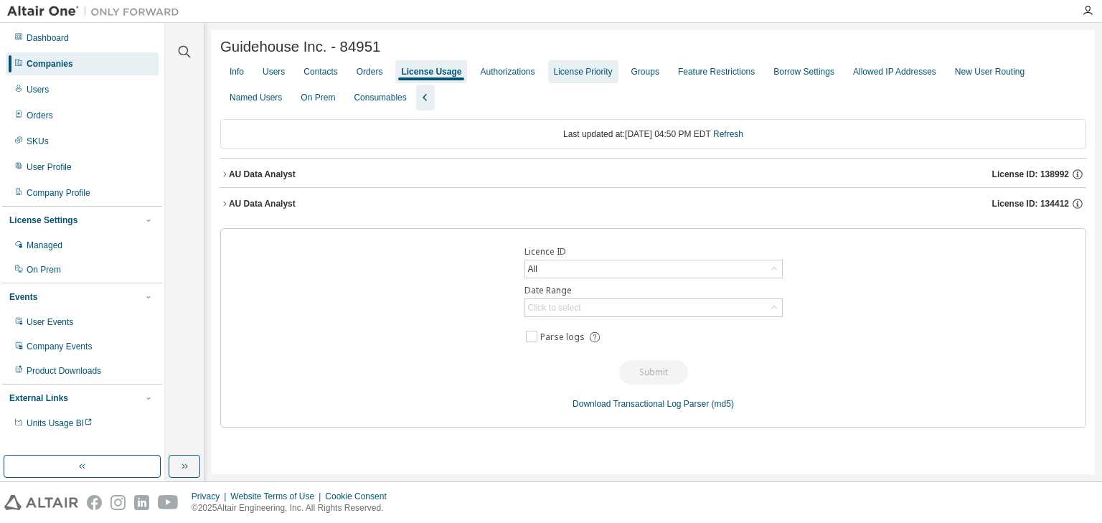
click at [613, 77] on div "License Priority" at bounding box center [583, 71] width 59 height 11
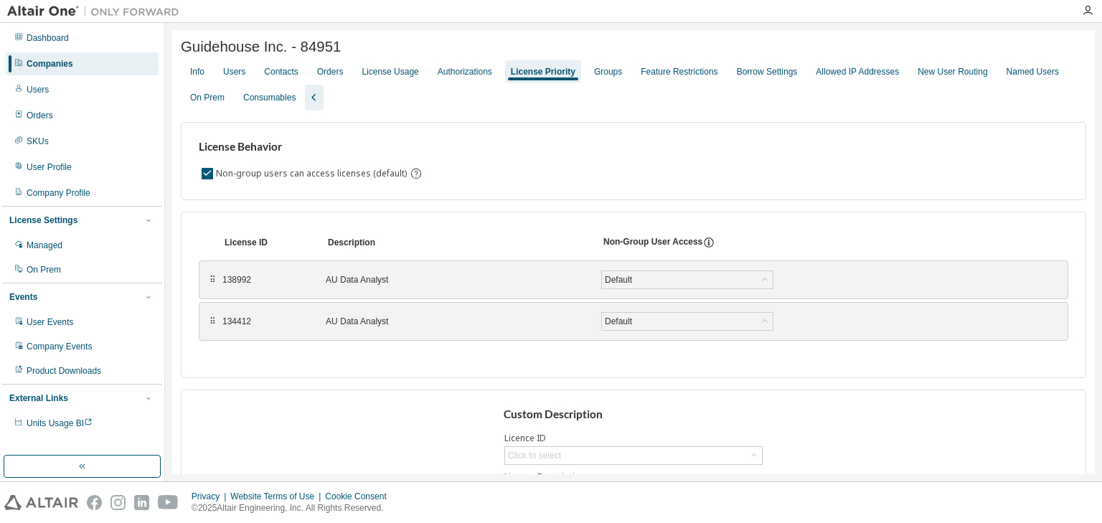
click at [445, 141] on div "License Behavior Non-group users can access licenses (default)" at bounding box center [633, 161] width 905 height 78
drag, startPoint x: 445, startPoint y: 141, endPoint x: 507, endPoint y: 167, distance: 67.2
click at [507, 167] on div "License Behavior Non-group users can access licenses (default)" at bounding box center [633, 161] width 905 height 78
click at [400, 74] on div "License Usage" at bounding box center [390, 71] width 57 height 11
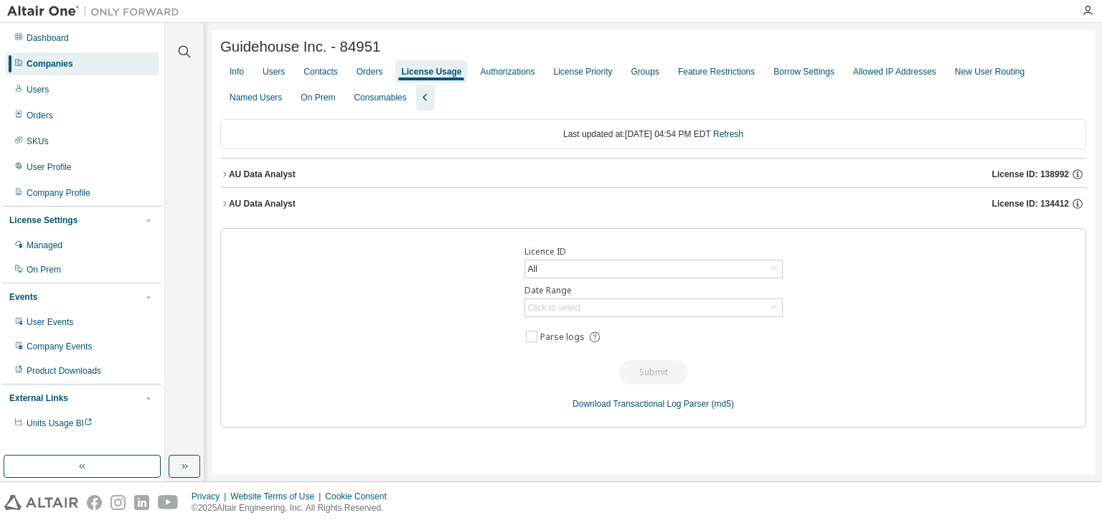
click at [224, 206] on icon "button" at bounding box center [224, 203] width 9 height 9
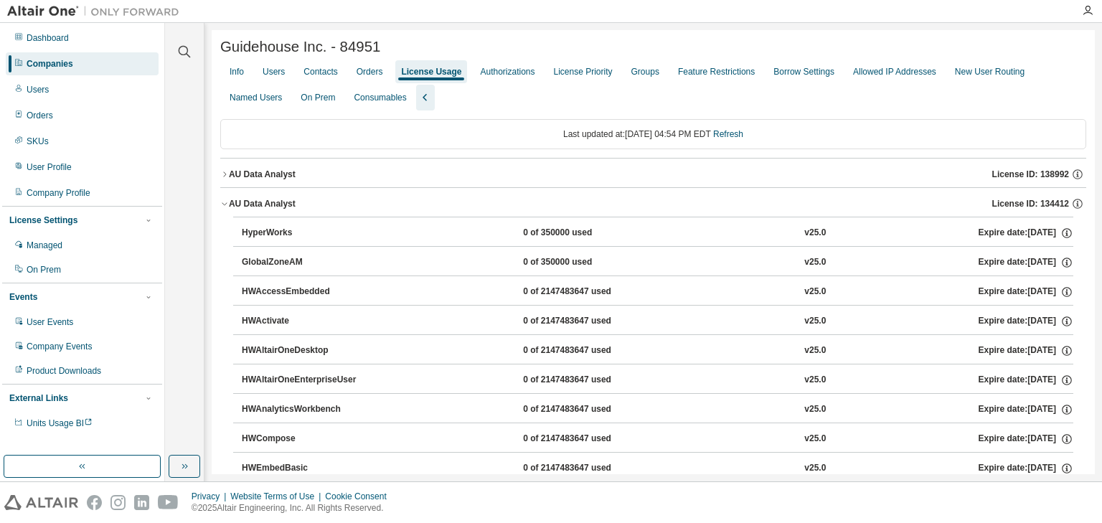
click at [227, 203] on icon "button" at bounding box center [224, 203] width 9 height 9
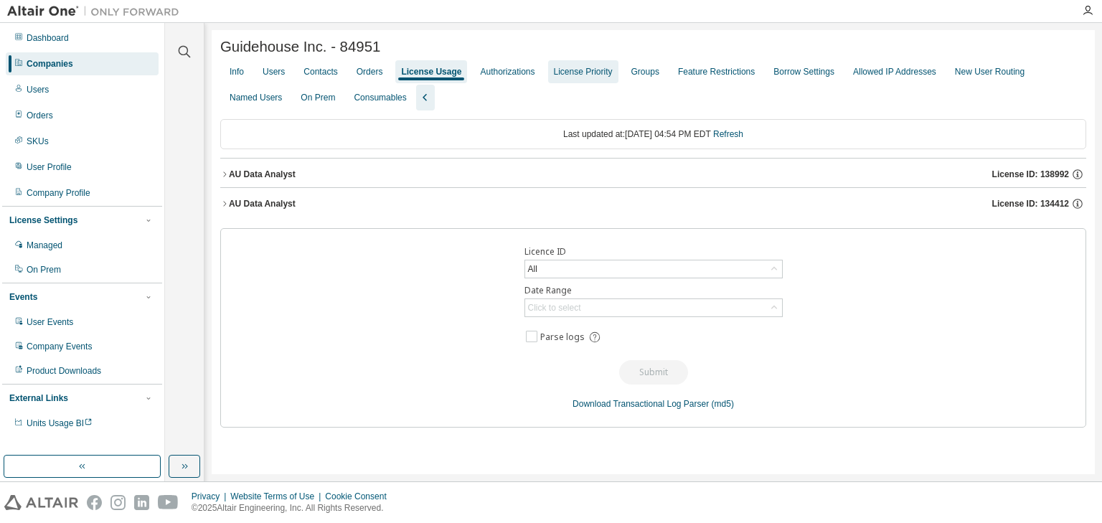
click at [580, 77] on div "License Priority" at bounding box center [583, 71] width 59 height 11
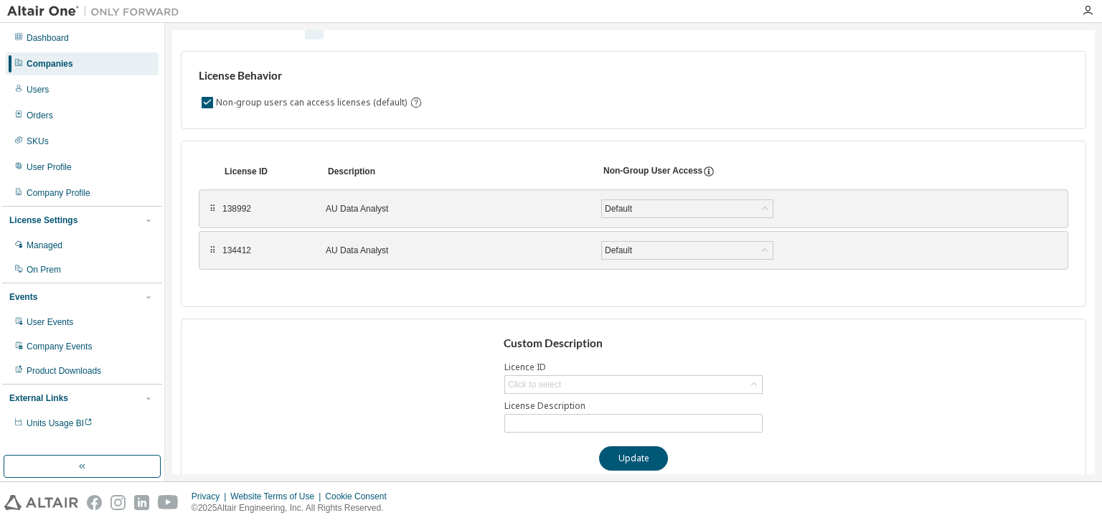
scroll to position [94, 0]
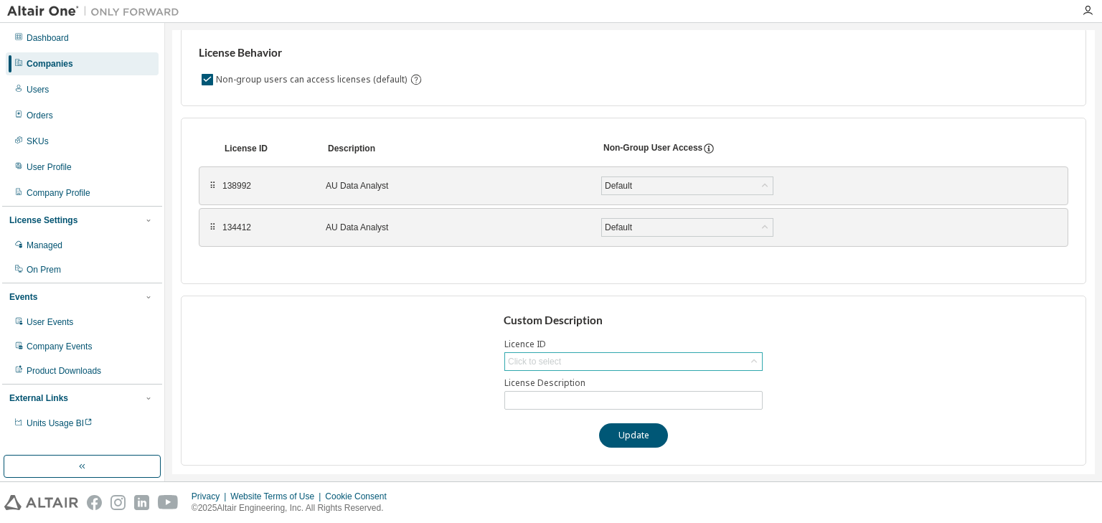
click at [728, 356] on div "Click to select" at bounding box center [633, 361] width 257 height 17
click at [610, 415] on li "134412 - AU Data Analyst" at bounding box center [629, 422] width 254 height 19
click at [580, 400] on input "**********" at bounding box center [633, 400] width 251 height 11
type input "**********"
click at [621, 436] on button "Update" at bounding box center [633, 435] width 69 height 24
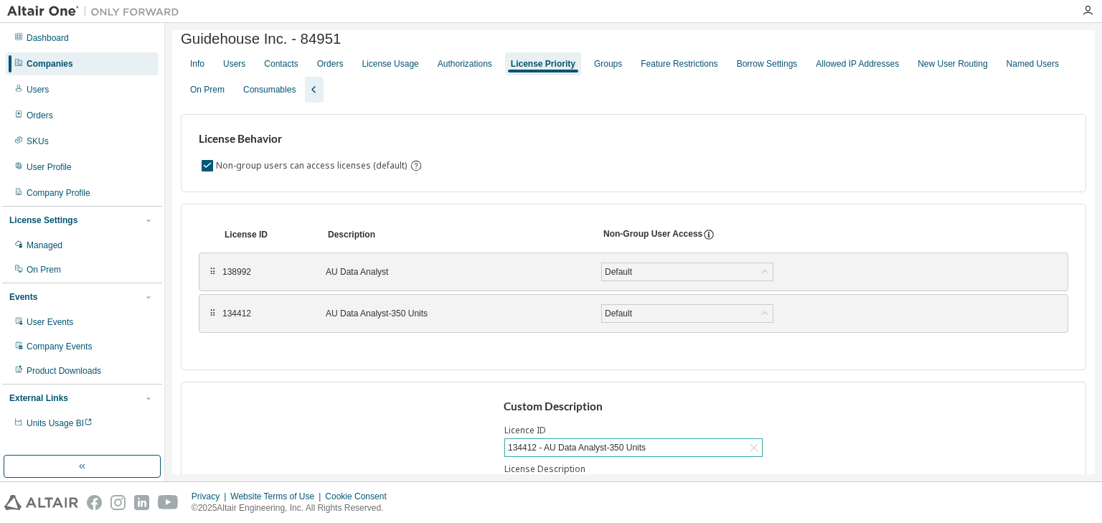
scroll to position [0, 0]
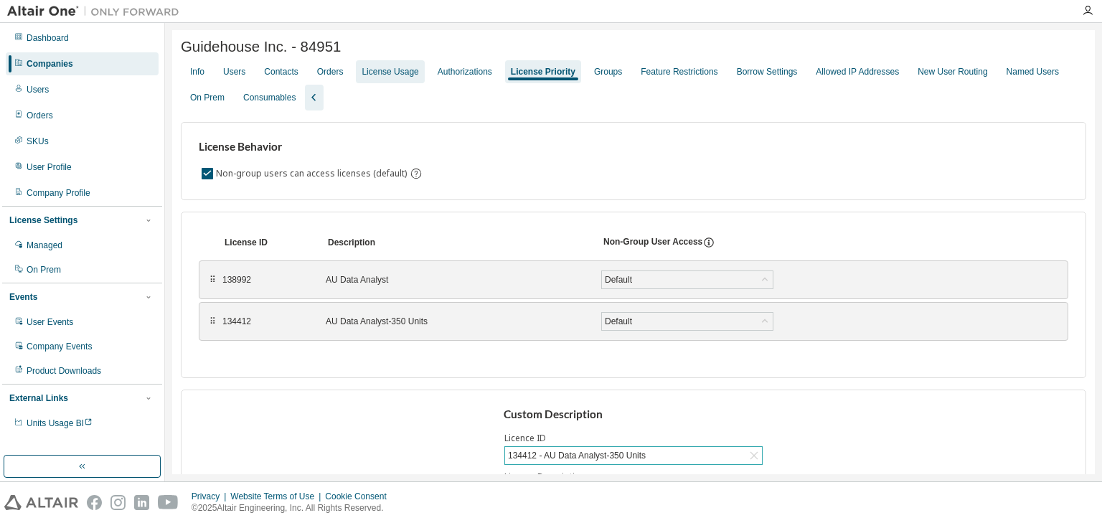
click at [396, 77] on div "License Usage" at bounding box center [390, 71] width 57 height 11
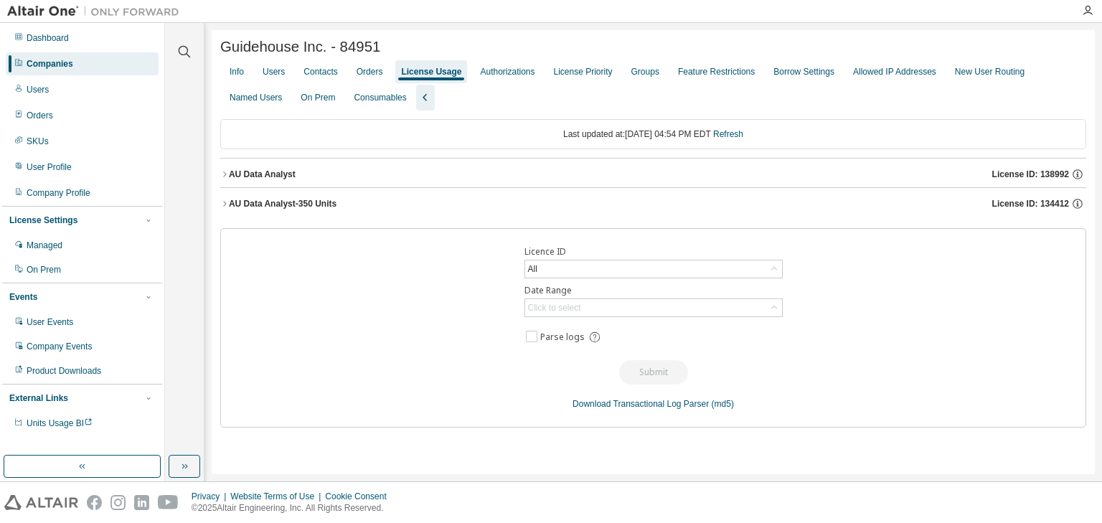
click at [227, 176] on icon "button" at bounding box center [224, 174] width 9 height 9
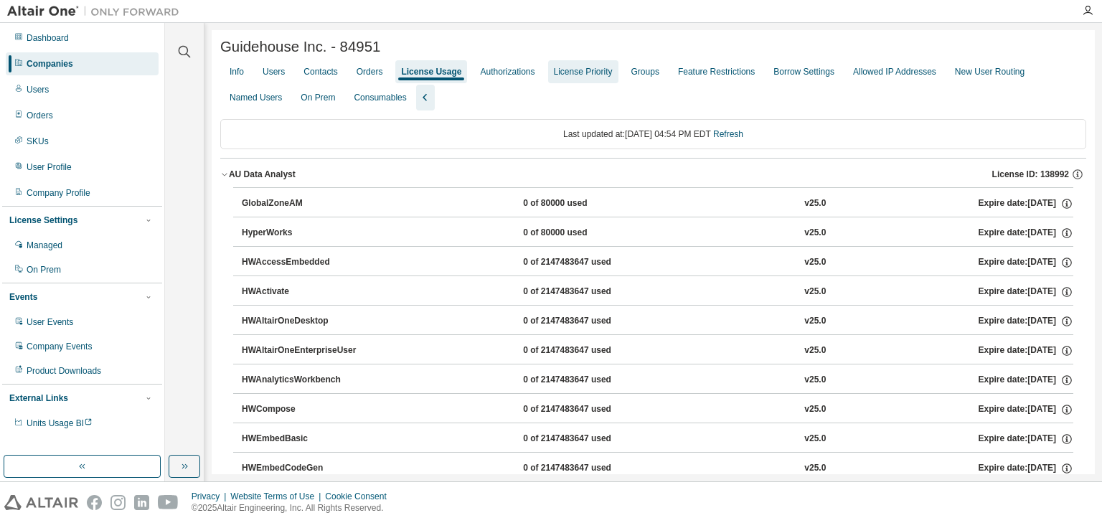
click at [600, 77] on div "License Priority" at bounding box center [583, 71] width 59 height 11
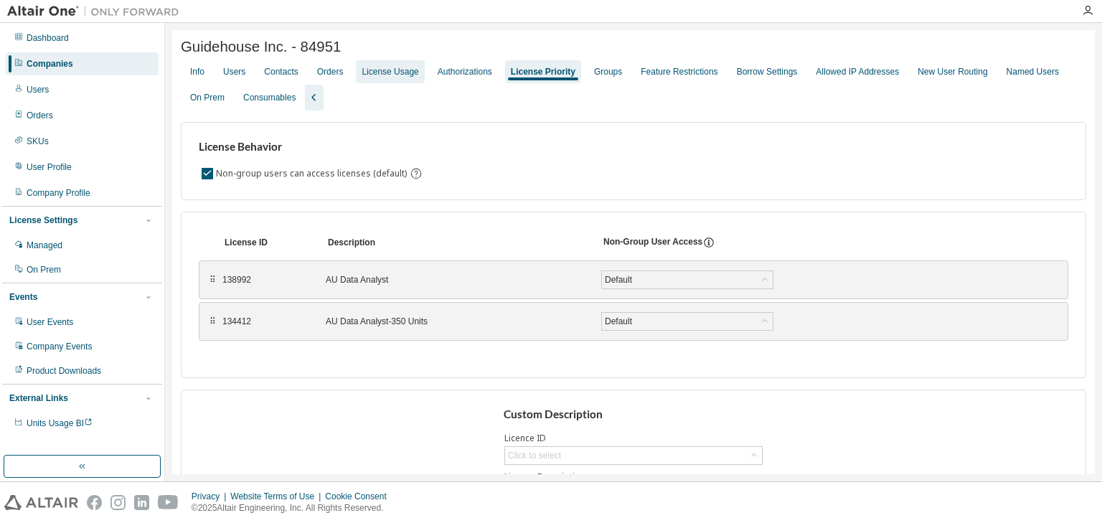
click at [393, 77] on div "License Usage" at bounding box center [390, 71] width 57 height 11
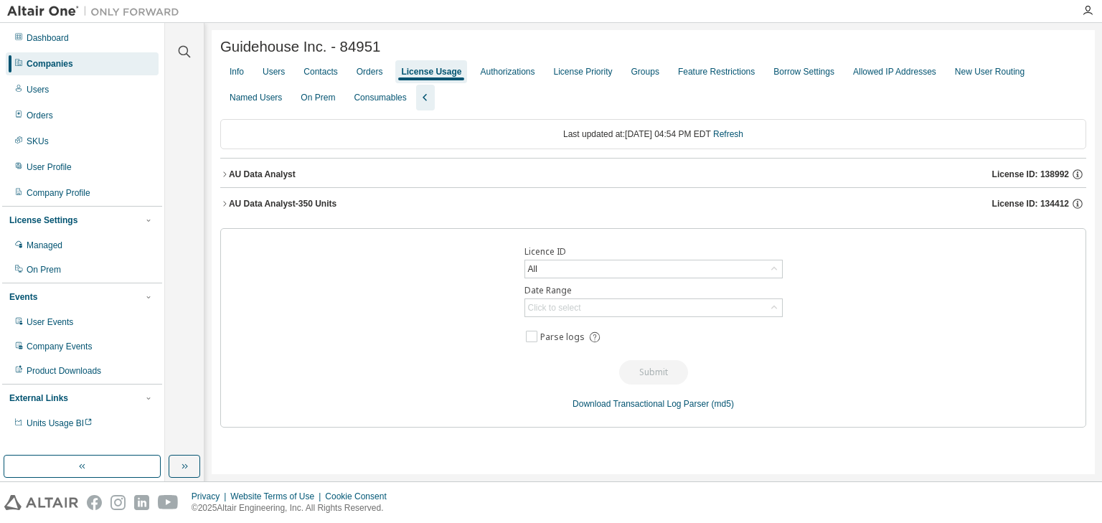
click at [227, 169] on button "AU Data Analyst License ID: 138992" at bounding box center [653, 175] width 866 height 32
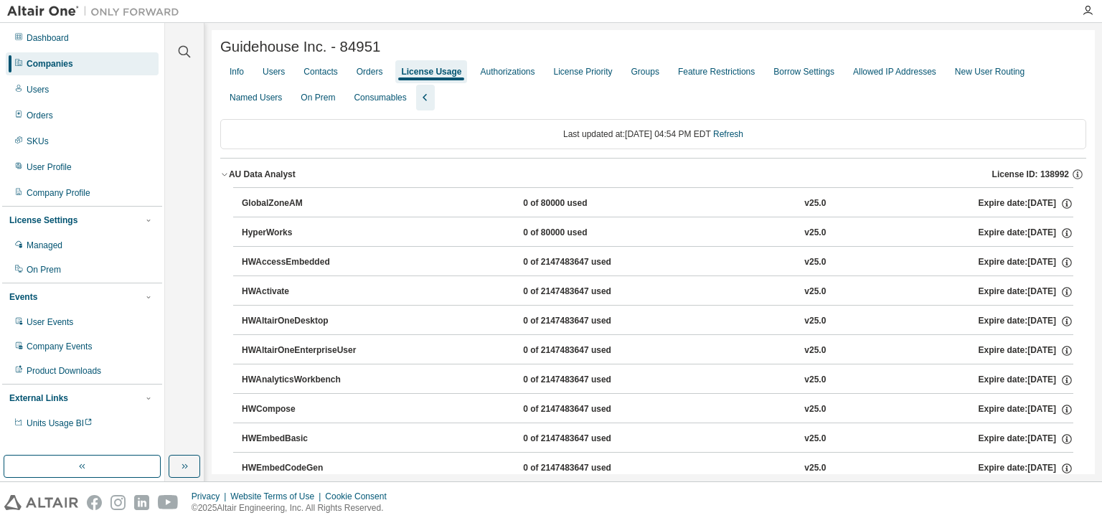
click at [225, 171] on button "AU Data Analyst License ID: 138992" at bounding box center [653, 175] width 866 height 32
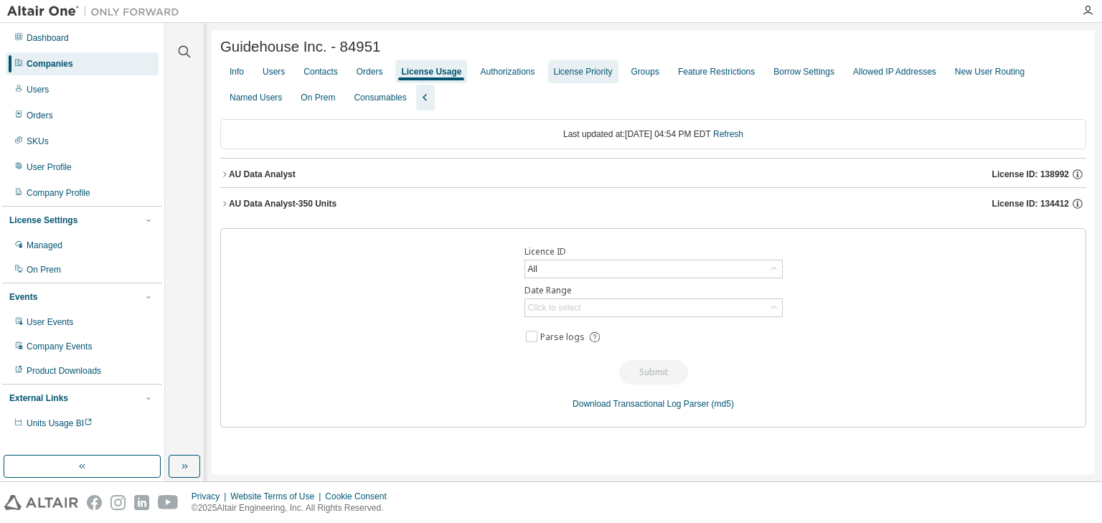
click at [575, 75] on div "License Priority" at bounding box center [583, 71] width 59 height 11
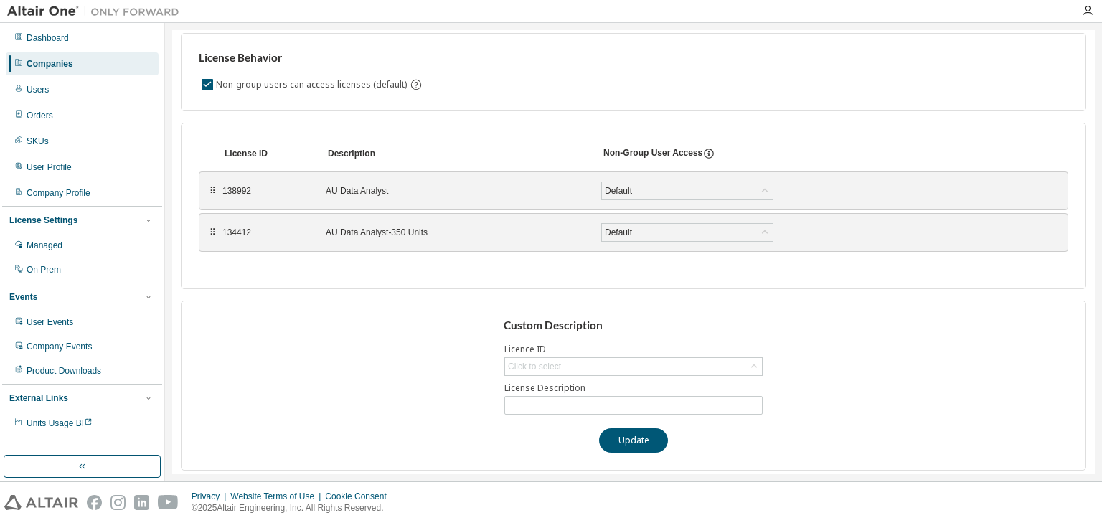
scroll to position [94, 0]
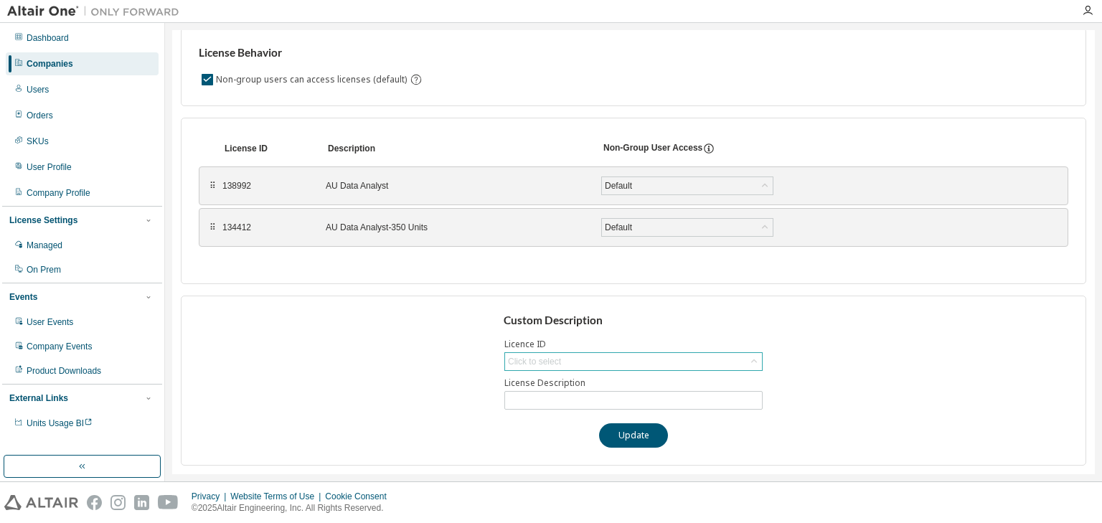
click at [621, 357] on div "Click to select" at bounding box center [633, 361] width 257 height 17
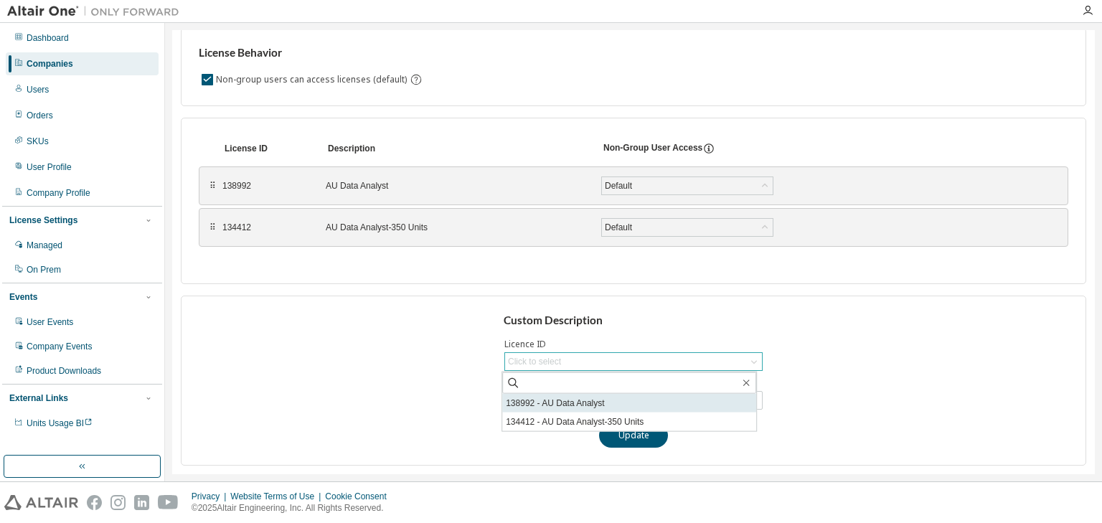
click at [616, 406] on li "138992 - AU Data Analyst" at bounding box center [629, 403] width 254 height 19
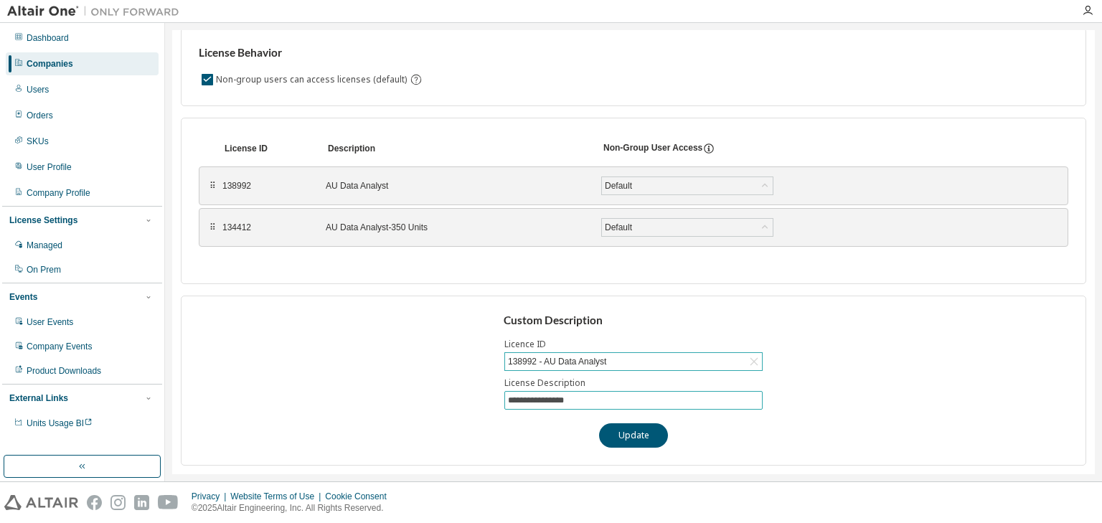
click at [616, 406] on input "**********" at bounding box center [633, 400] width 251 height 11
type input "**********"
click at [635, 440] on button "Update" at bounding box center [633, 435] width 69 height 24
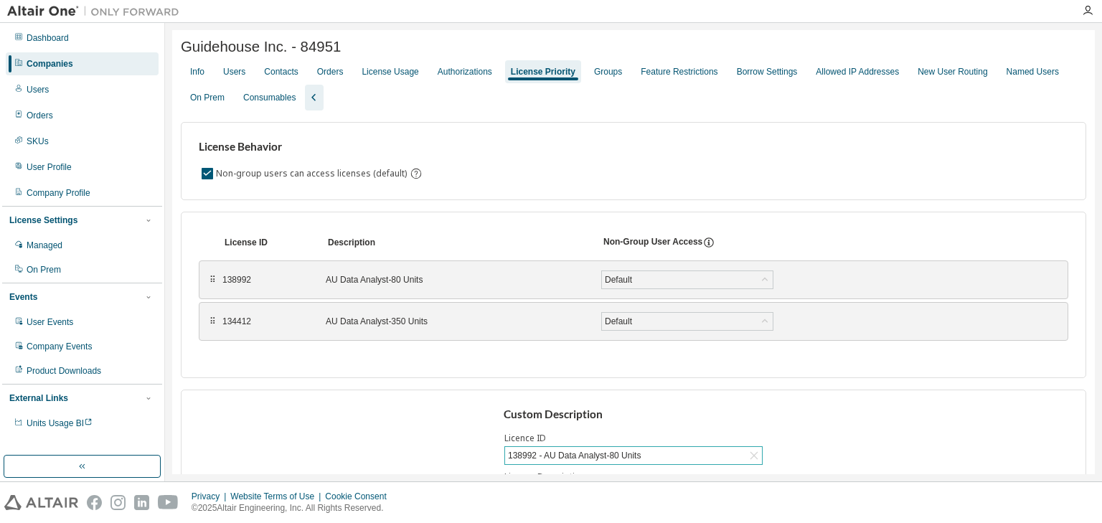
click at [341, 44] on span "Guidehouse Inc. - 84951" at bounding box center [261, 47] width 160 height 17
click at [473, 122] on div "**********" at bounding box center [633, 334] width 905 height 449
click at [474, 77] on div "Authorizations" at bounding box center [465, 71] width 55 height 11
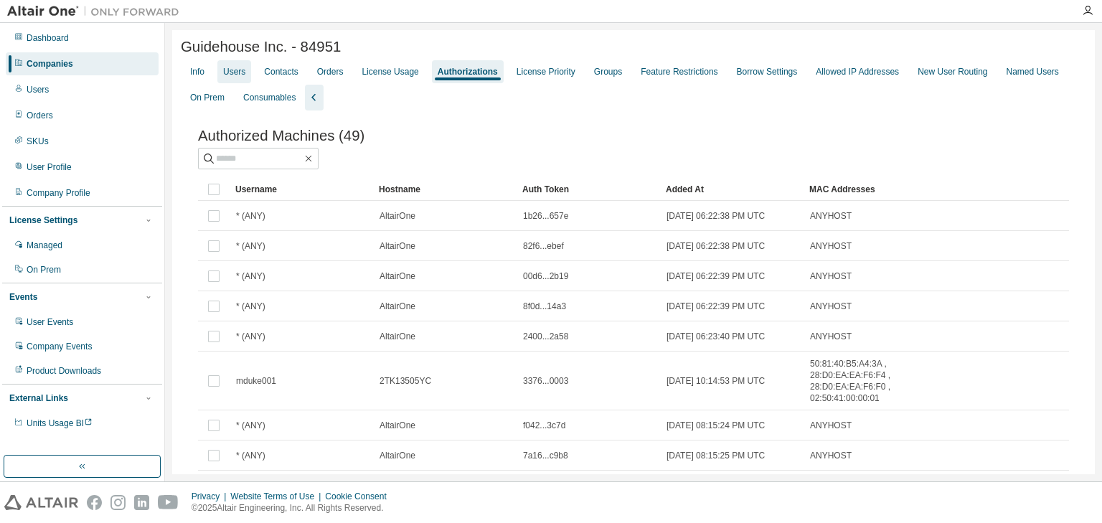
click at [243, 77] on div "Users" at bounding box center [234, 71] width 22 height 11
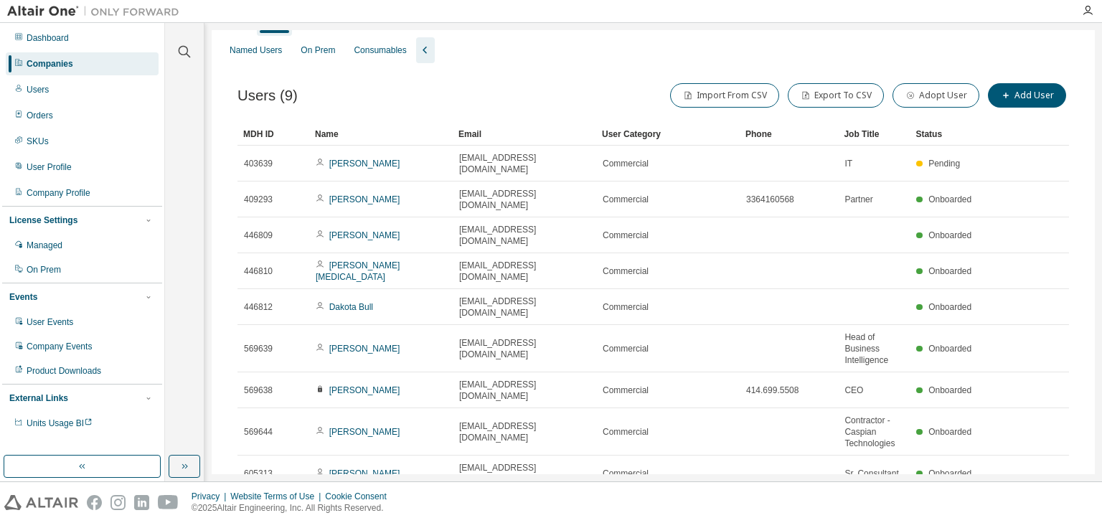
scroll to position [62, 0]
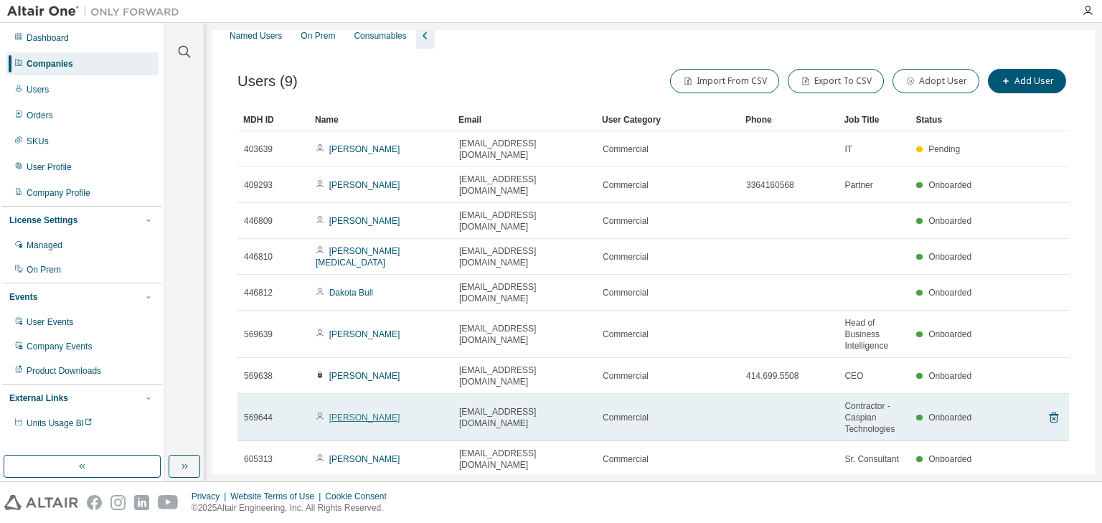
click at [374, 413] on link "Stephen Spencer" at bounding box center [364, 418] width 71 height 10
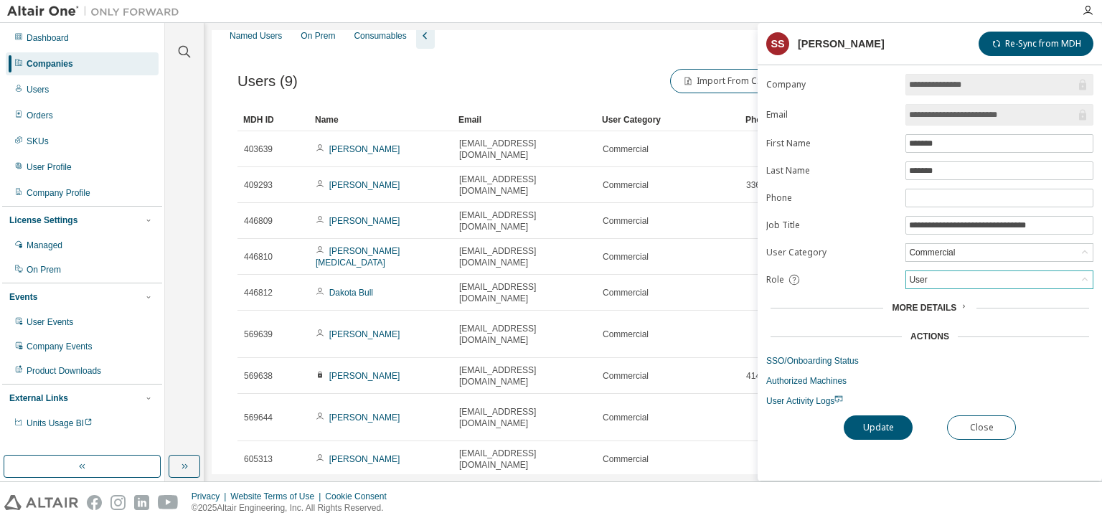
click at [924, 277] on div "User" at bounding box center [918, 280] width 22 height 16
click at [924, 292] on li "Admin" at bounding box center [999, 296] width 184 height 19
click at [878, 425] on button "Update" at bounding box center [878, 427] width 69 height 24
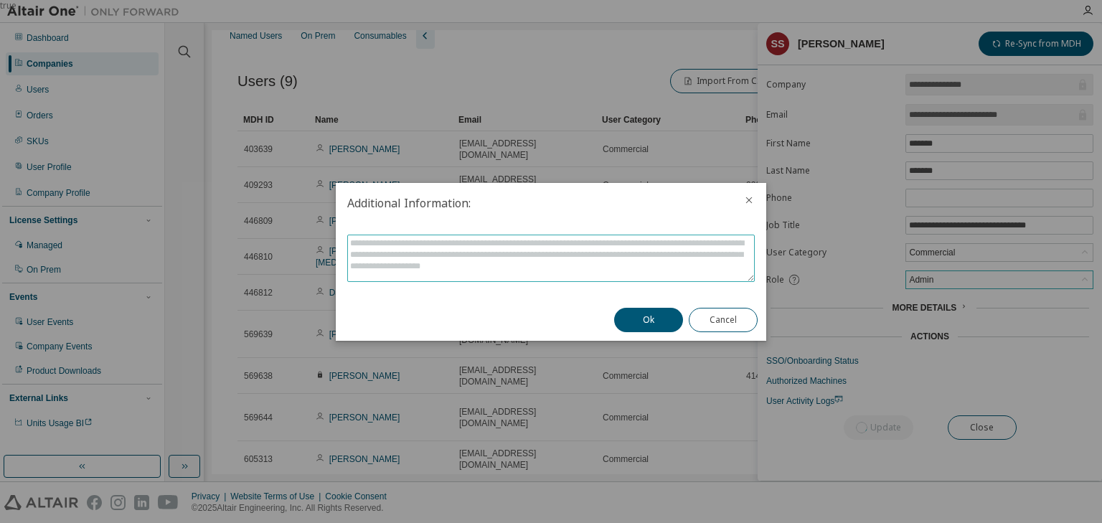
click at [598, 253] on textarea at bounding box center [551, 258] width 406 height 46
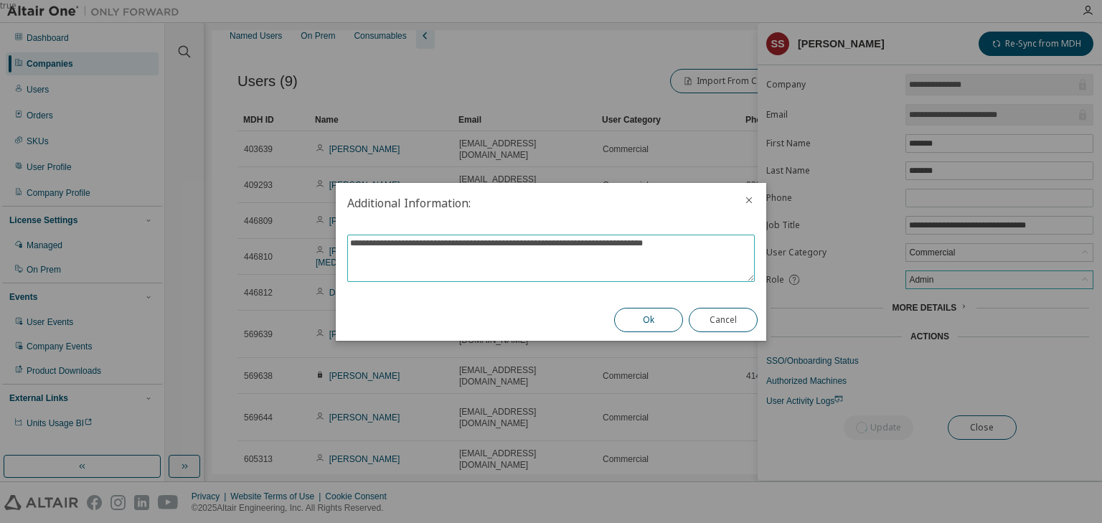
type textarea "**********"
click at [654, 319] on button "Ok" at bounding box center [648, 320] width 69 height 24
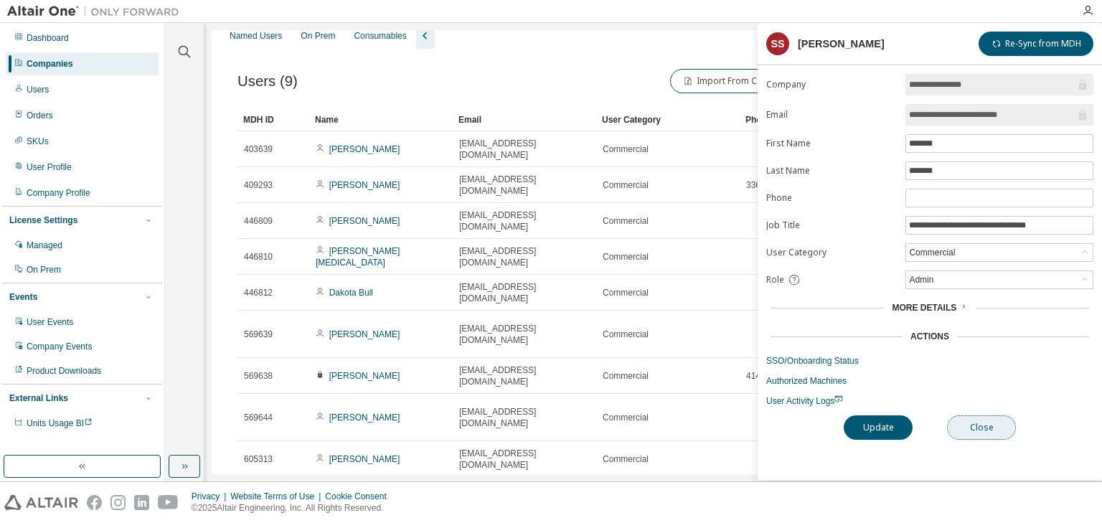
click at [966, 425] on button "Close" at bounding box center [981, 427] width 69 height 24
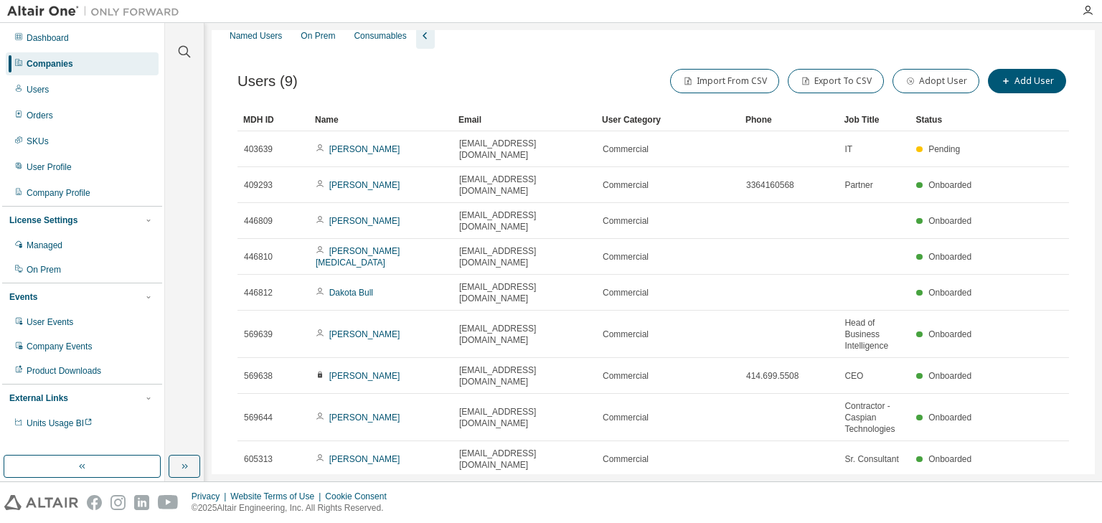
click at [966, 486] on div "Items per page 10 Page n. *" at bounding box center [930, 496] width 264 height 21
click at [258, 34] on div "Named Users" at bounding box center [256, 35] width 52 height 11
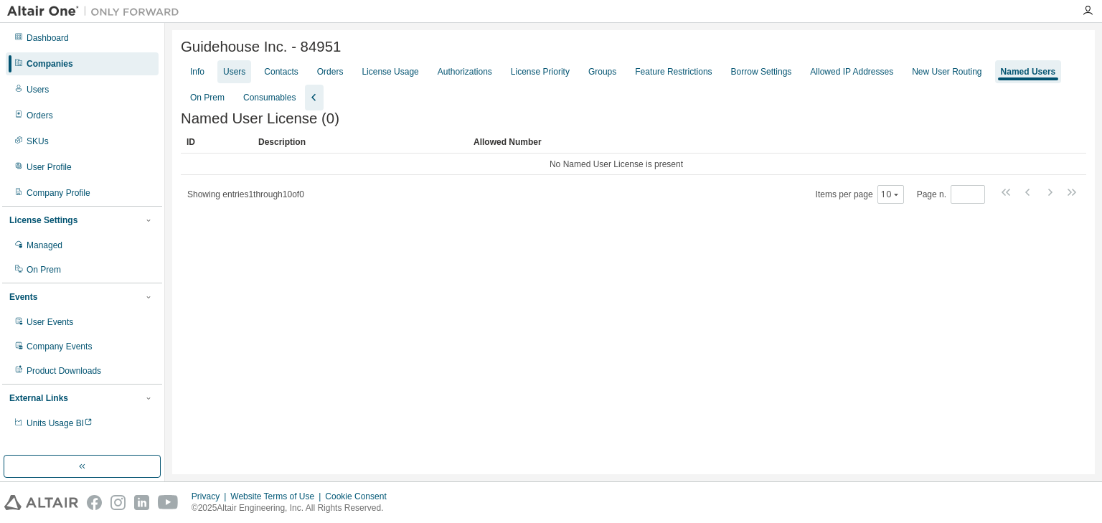
click at [233, 75] on div "Users" at bounding box center [234, 71] width 22 height 11
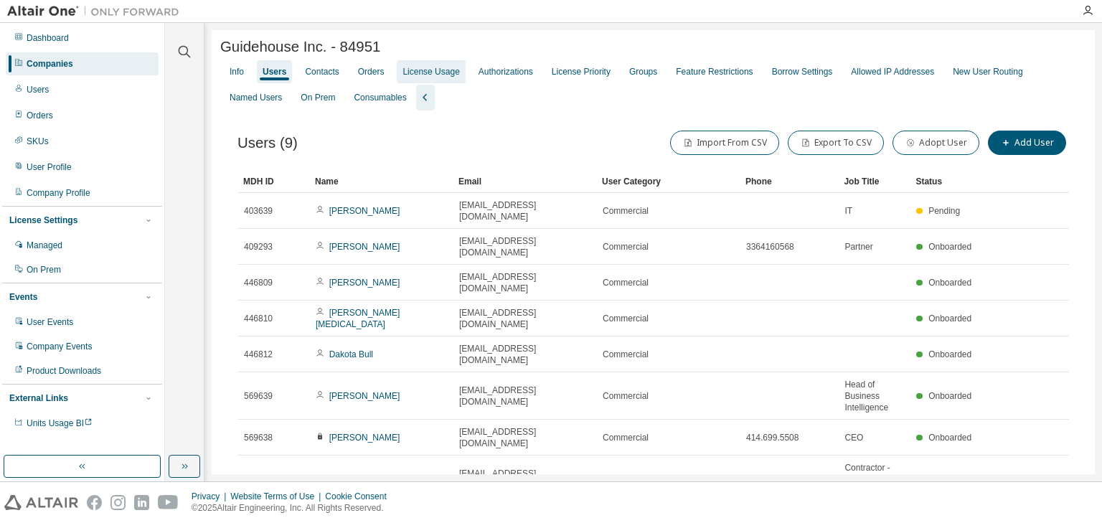
click at [423, 76] on div "License Usage" at bounding box center [430, 71] width 57 height 11
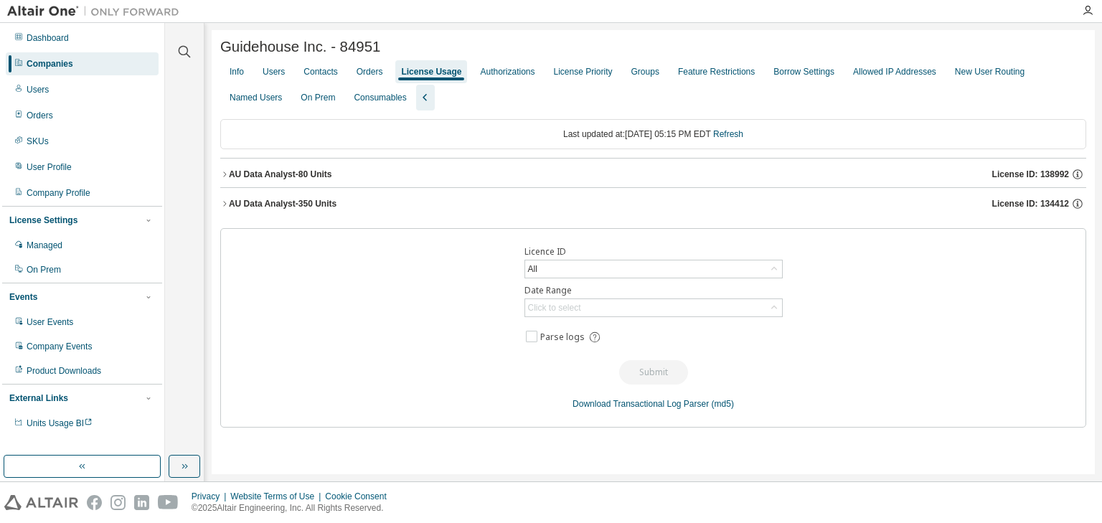
click at [227, 178] on icon "button" at bounding box center [224, 174] width 9 height 9
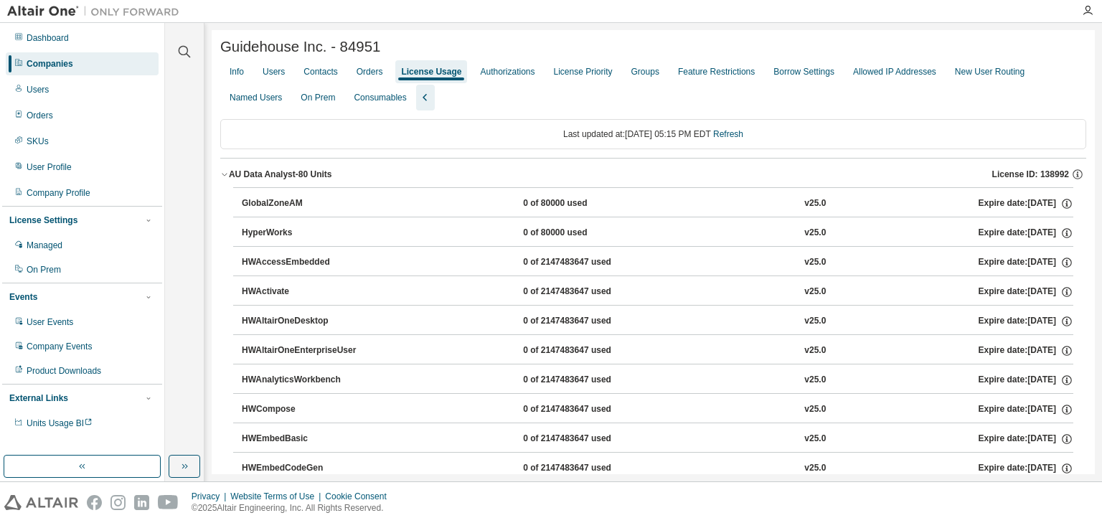
click at [227, 178] on icon "button" at bounding box center [224, 174] width 9 height 9
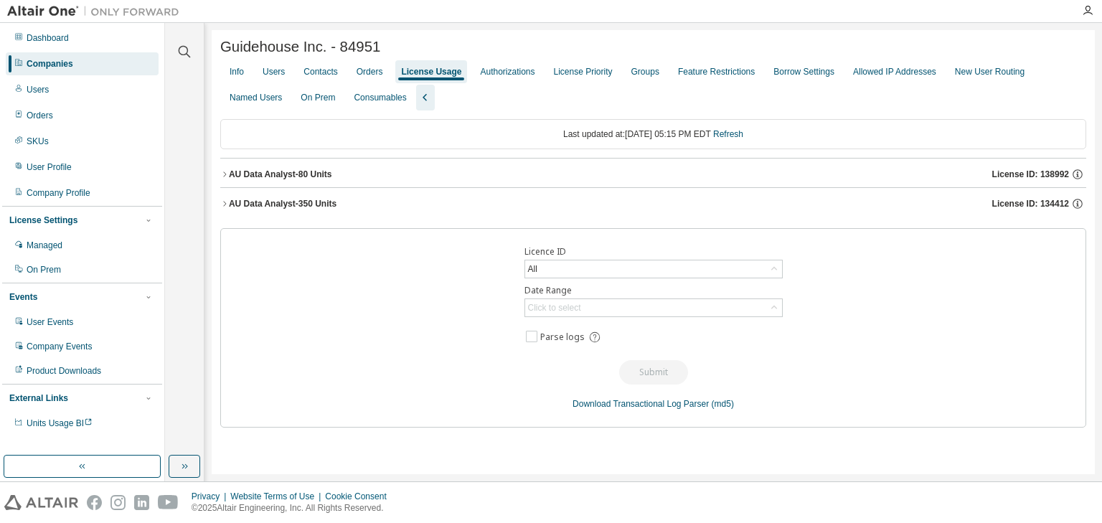
click at [227, 206] on icon "button" at bounding box center [224, 203] width 9 height 9
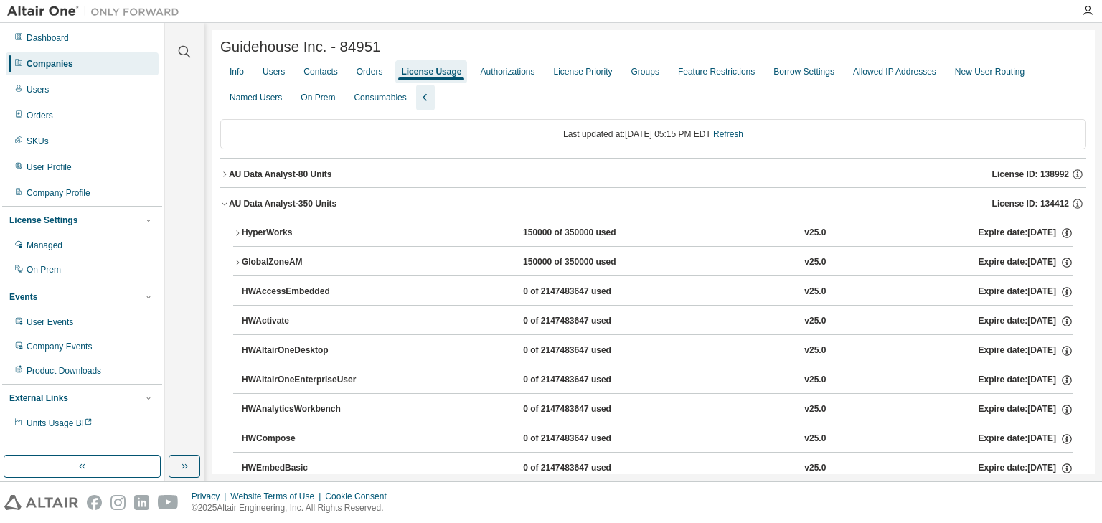
click at [227, 206] on icon "button" at bounding box center [224, 203] width 9 height 9
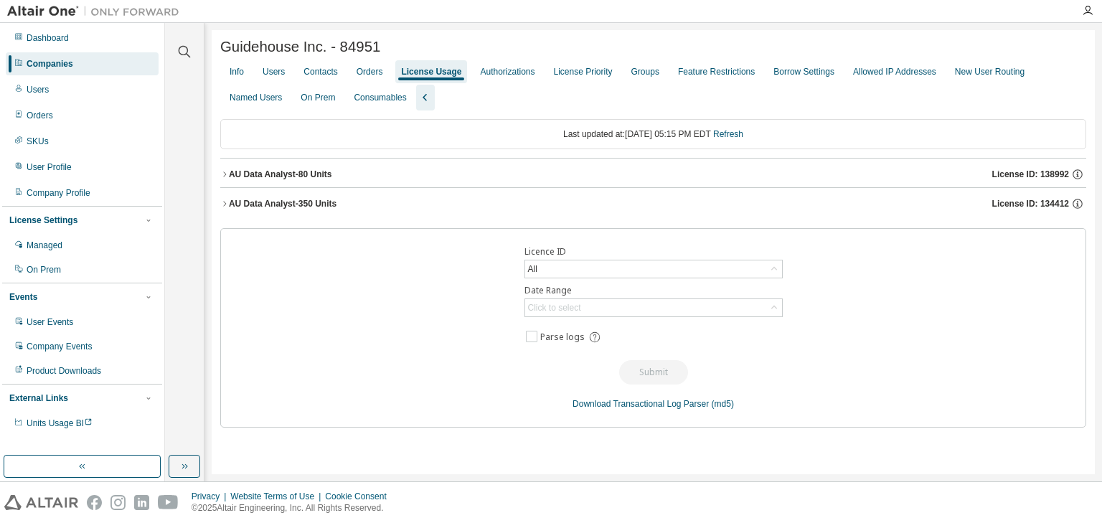
click at [227, 206] on icon "button" at bounding box center [224, 203] width 9 height 9
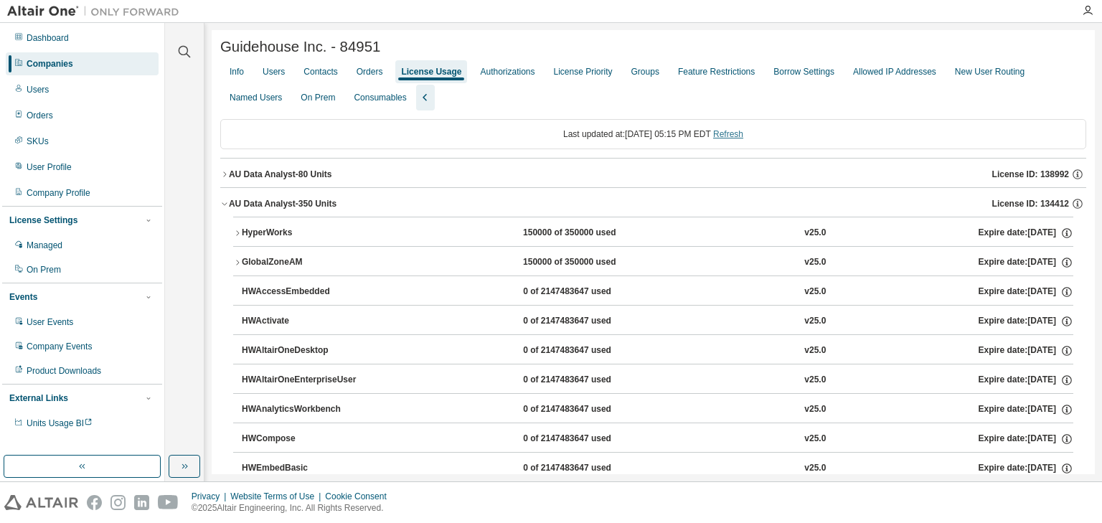
click at [743, 137] on link "Refresh" at bounding box center [728, 134] width 30 height 10
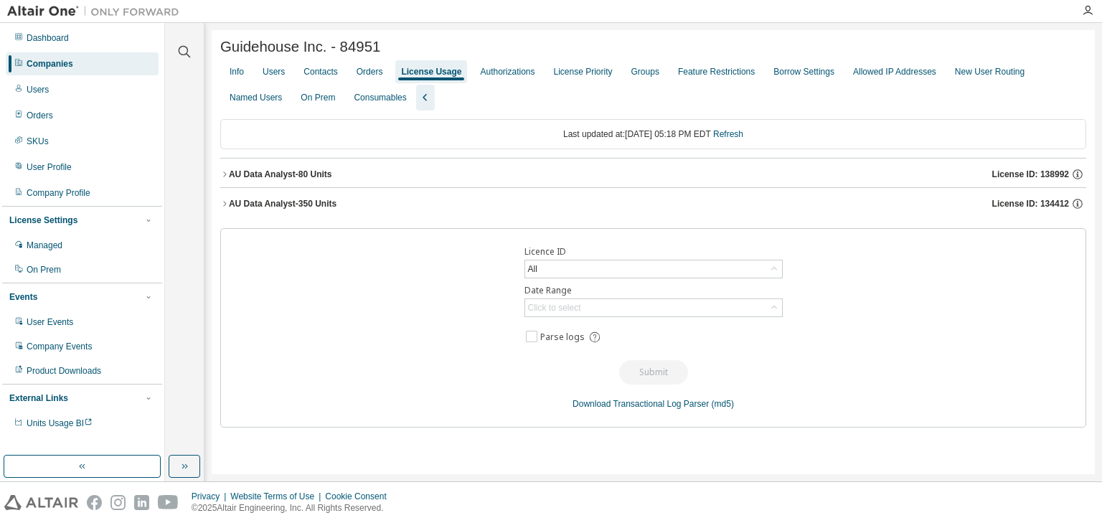
click at [225, 206] on icon "button" at bounding box center [224, 203] width 3 height 5
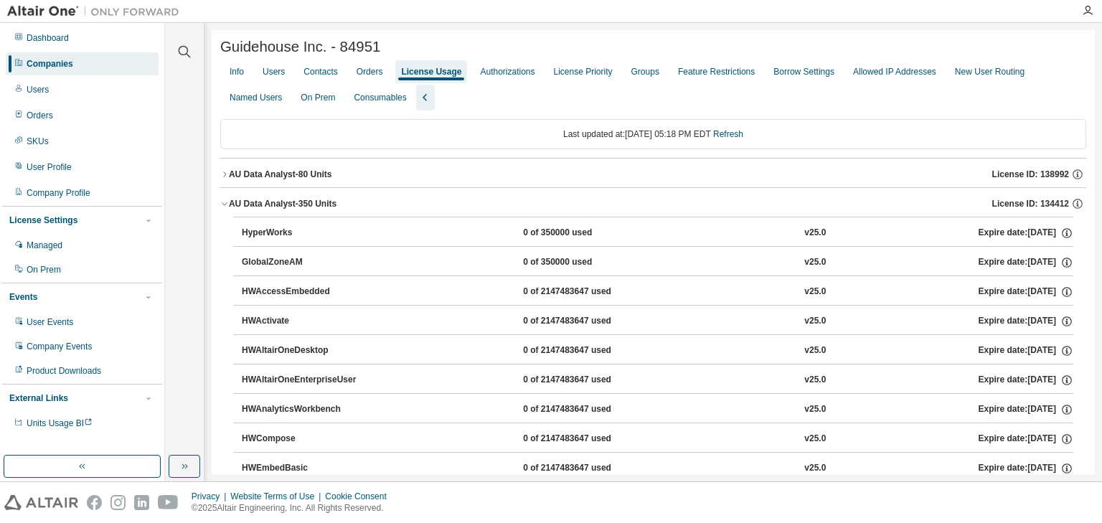
click at [227, 175] on icon "button" at bounding box center [224, 174] width 9 height 9
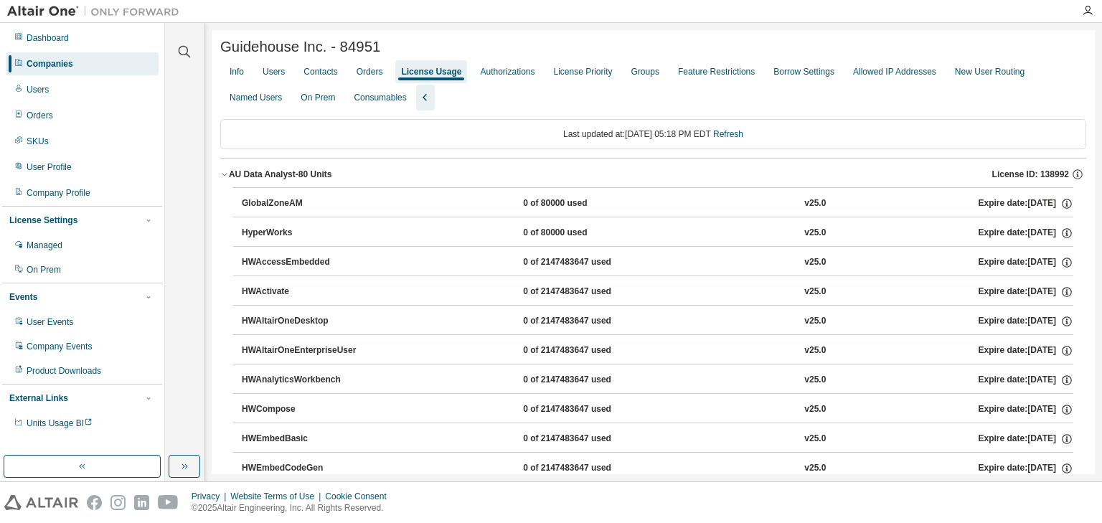
click at [232, 175] on div "AU Data Analyst-80 Units" at bounding box center [280, 174] width 103 height 11
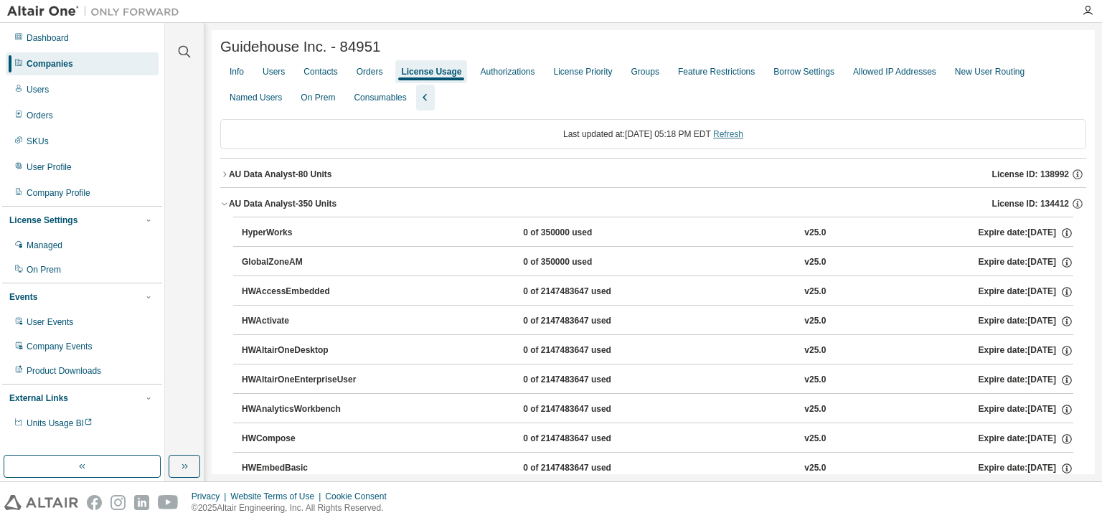
click at [743, 135] on link "Refresh" at bounding box center [728, 134] width 30 height 10
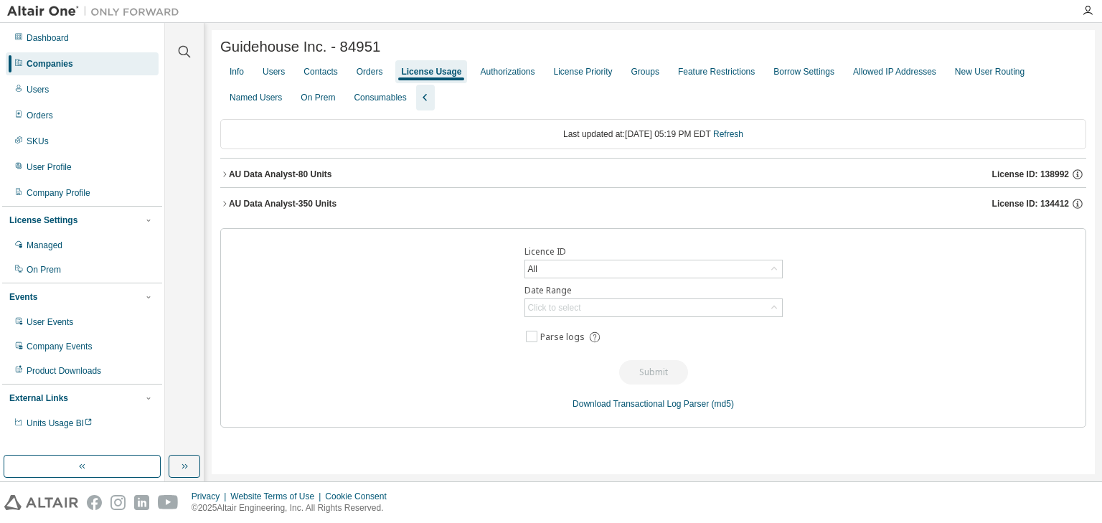
click at [222, 200] on button "AU Data Analyst-350 Units License ID: 134412" at bounding box center [653, 204] width 866 height 32
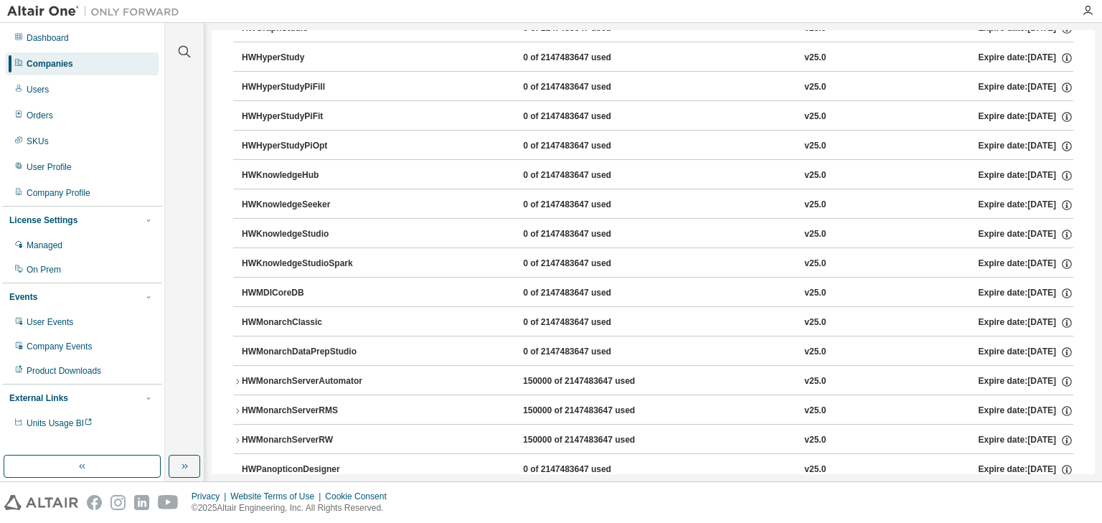
scroll to position [699, 0]
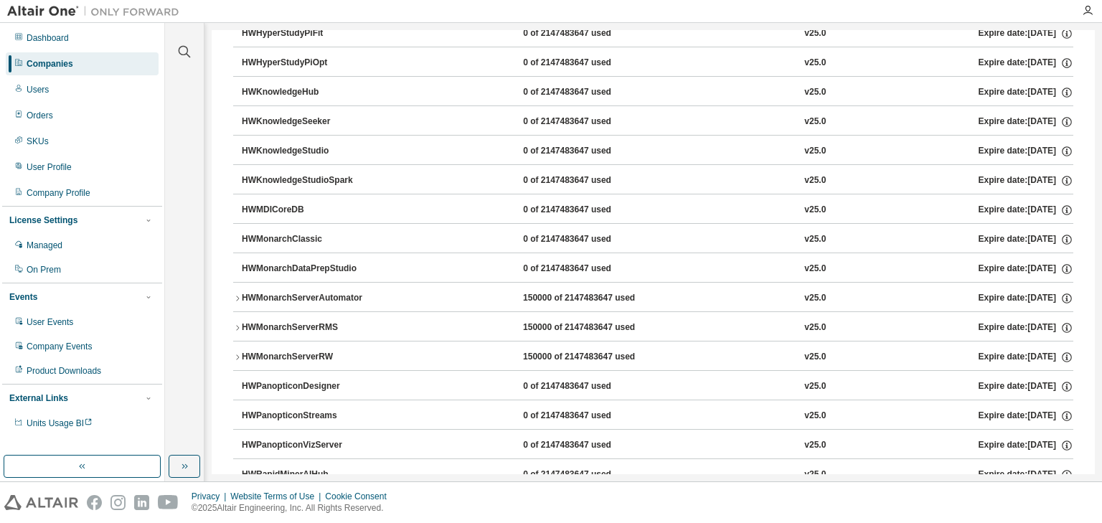
click at [233, 356] on icon "button" at bounding box center [237, 357] width 9 height 9
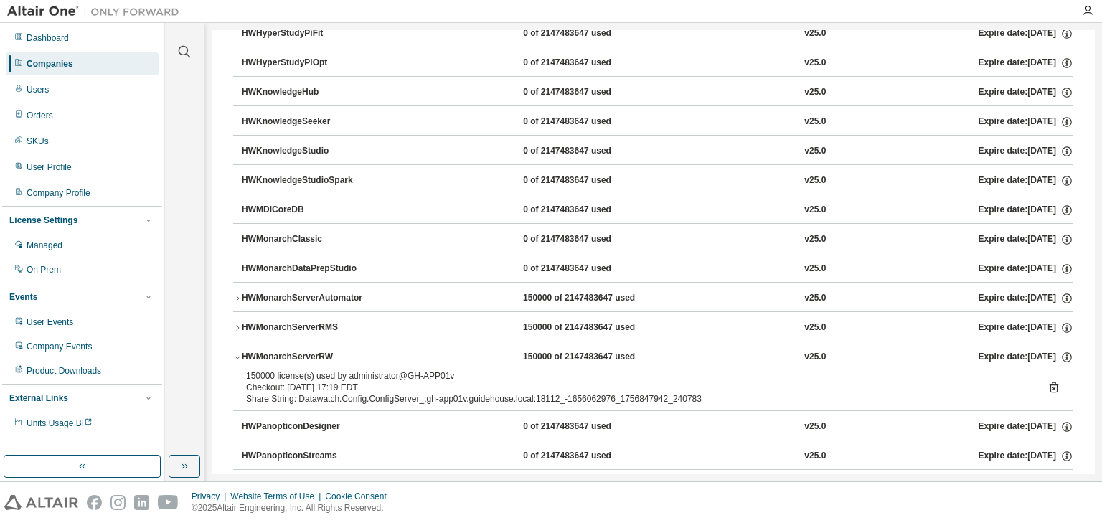
click at [237, 327] on icon "button" at bounding box center [237, 328] width 9 height 9
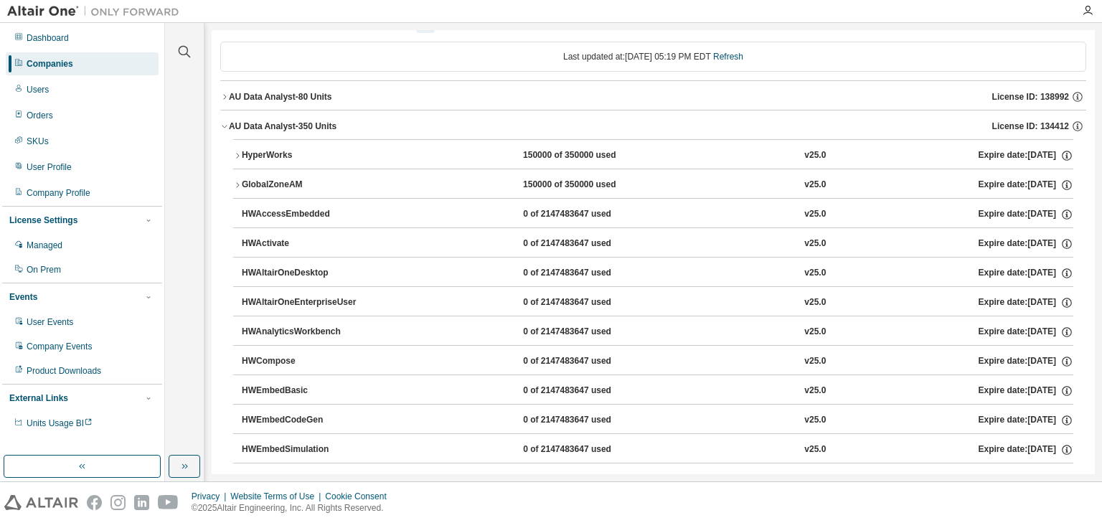
scroll to position [0, 0]
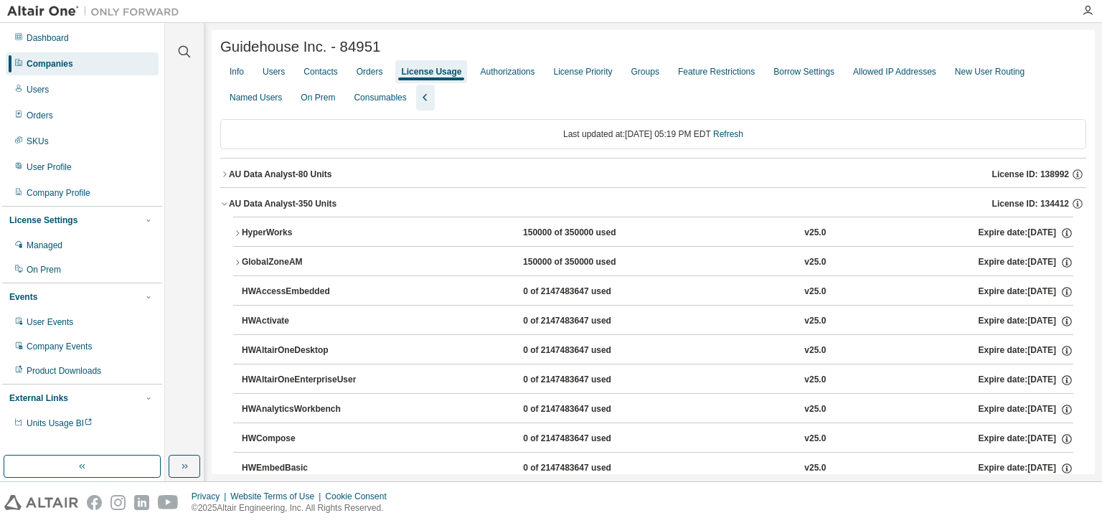
click at [319, 141] on div "Last updated at: Tue 2025-09-02 05:19 PM EDT Refresh" at bounding box center [653, 134] width 866 height 30
